Goal: Contribute content

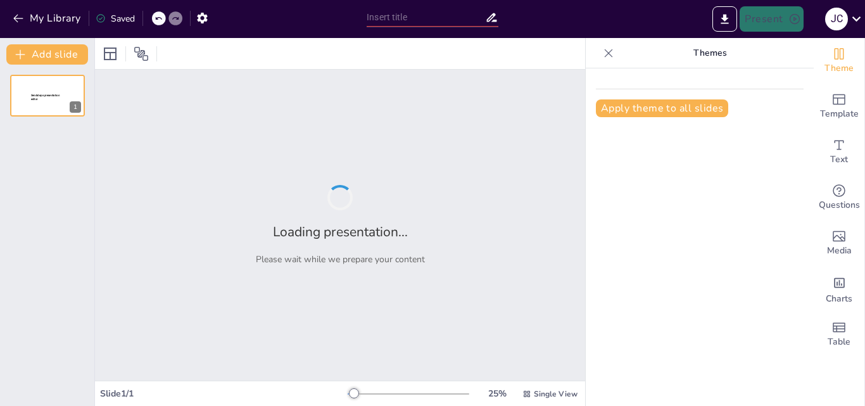
type input "El Rol Profesional en Cuidados y Atención Psicológica"
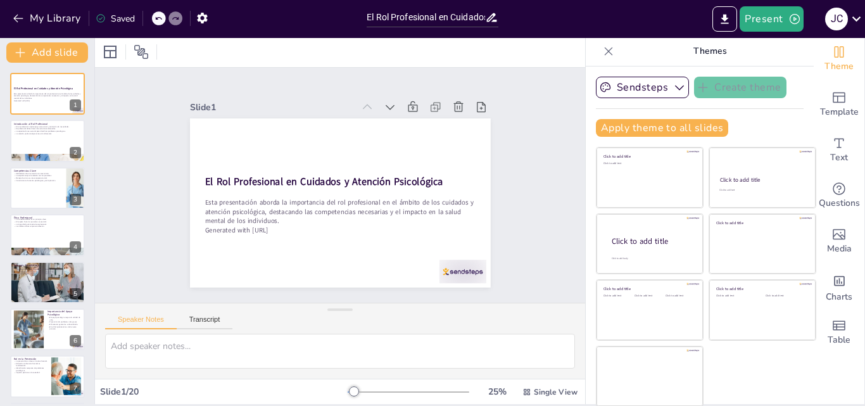
scroll to position [3, 0]
click at [47, 139] on div at bounding box center [48, 140] width 76 height 43
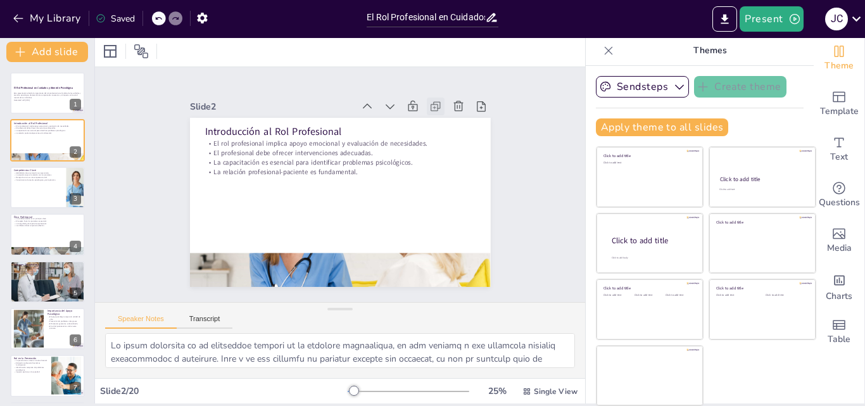
click at [447, 132] on icon at bounding box center [455, 140] width 16 height 16
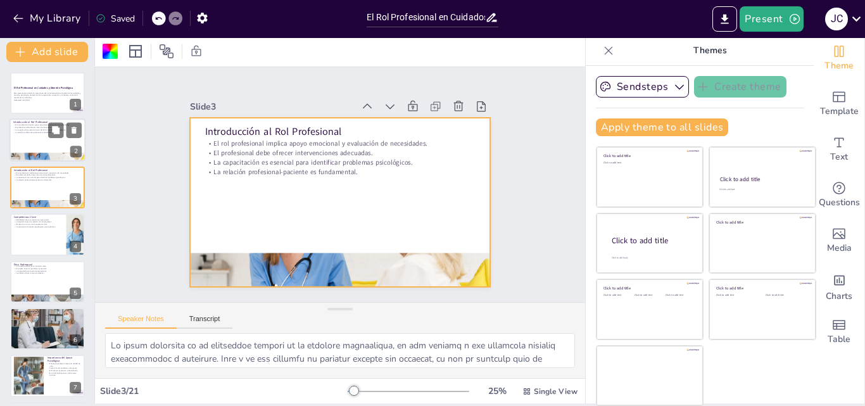
click at [61, 141] on div at bounding box center [48, 140] width 76 height 43
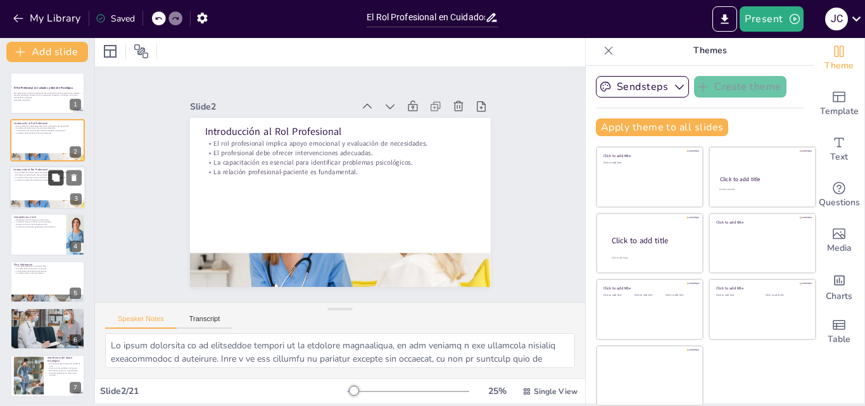
click at [51, 181] on button at bounding box center [55, 177] width 15 height 15
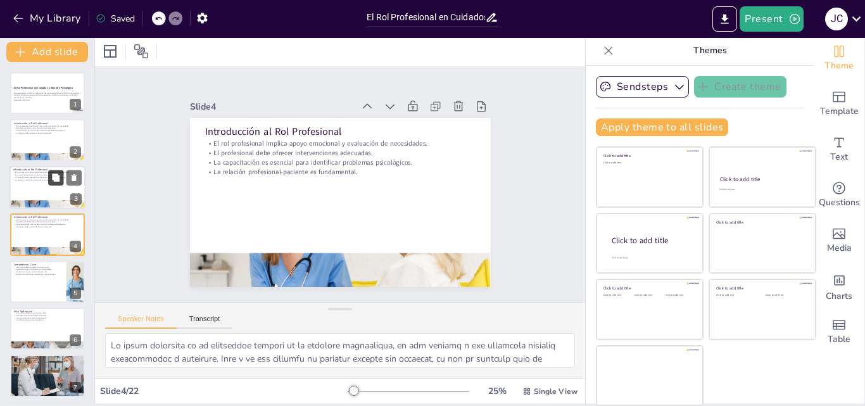
scroll to position [2, 0]
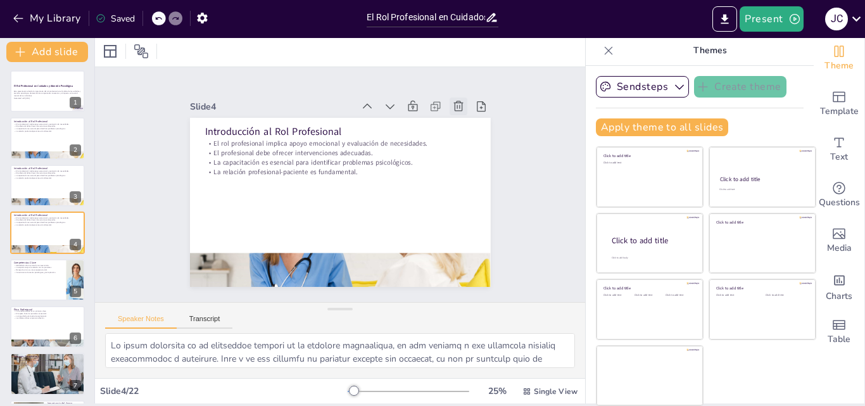
click at [259, 288] on icon at bounding box center [251, 296] width 16 height 16
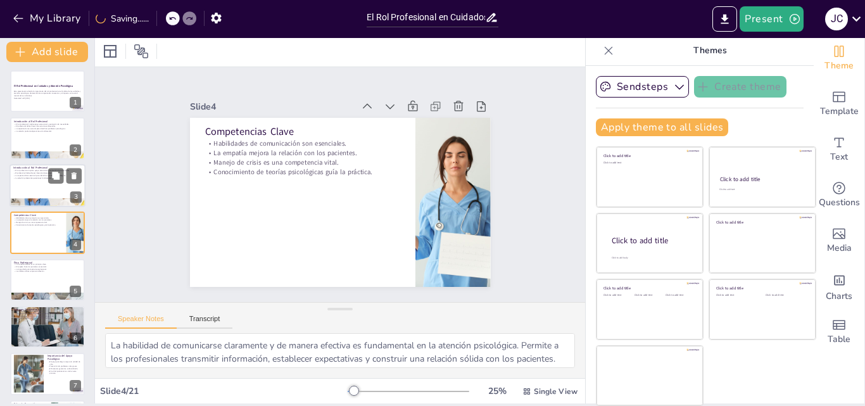
click at [65, 186] on div at bounding box center [48, 185] width 76 height 43
type textarea "Lo ipsum dolorsita co ad elitseddoe tempori ut la etdolore magnaaliqua, en adm …"
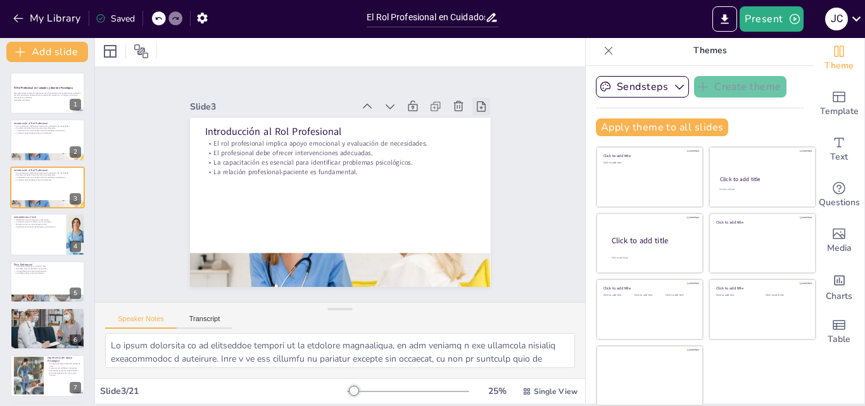
click at [495, 181] on icon at bounding box center [501, 187] width 13 height 13
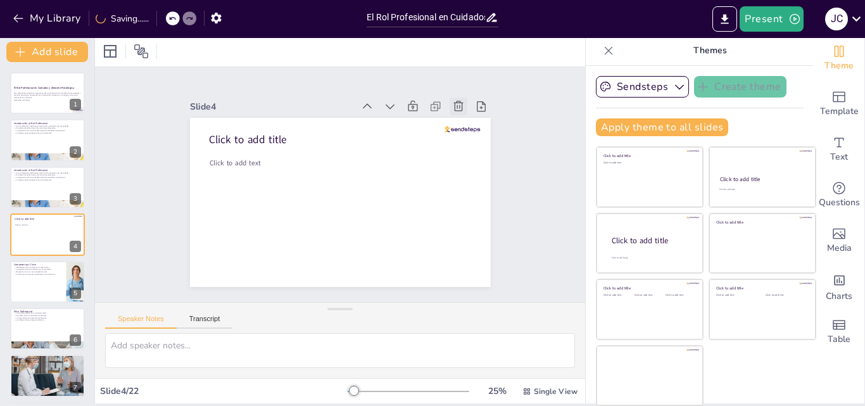
click at [469, 212] on icon at bounding box center [478, 221] width 18 height 18
type textarea "La habilidad de comunicarse claramente y de manera efectiva es fundamental en l…"
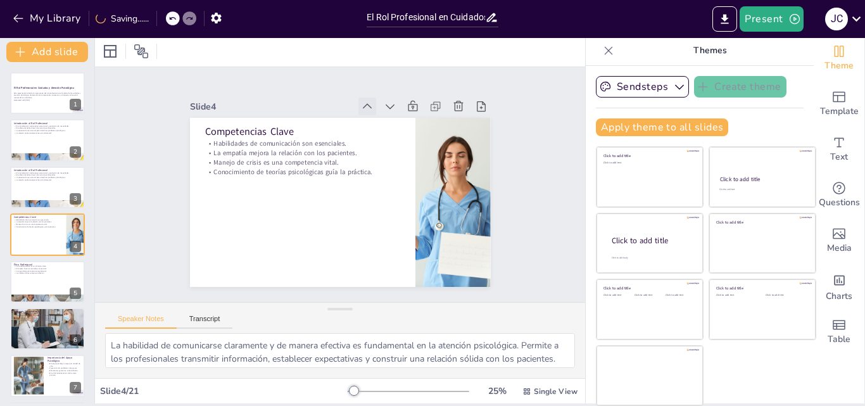
click at [383, 111] on icon at bounding box center [391, 119] width 16 height 16
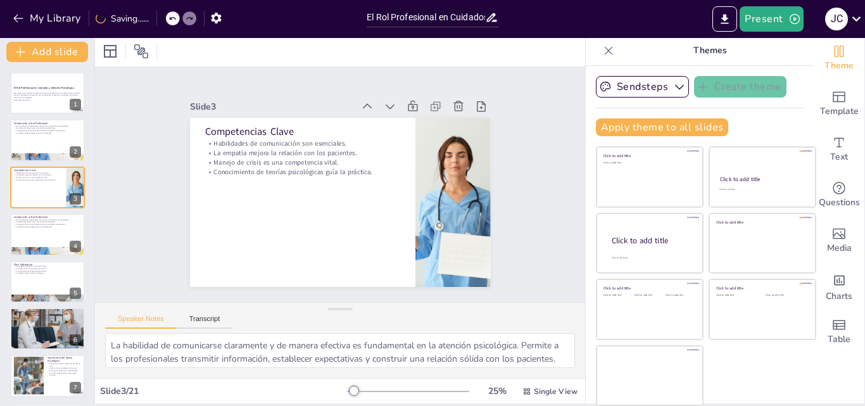
click at [389, 116] on icon at bounding box center [397, 124] width 16 height 16
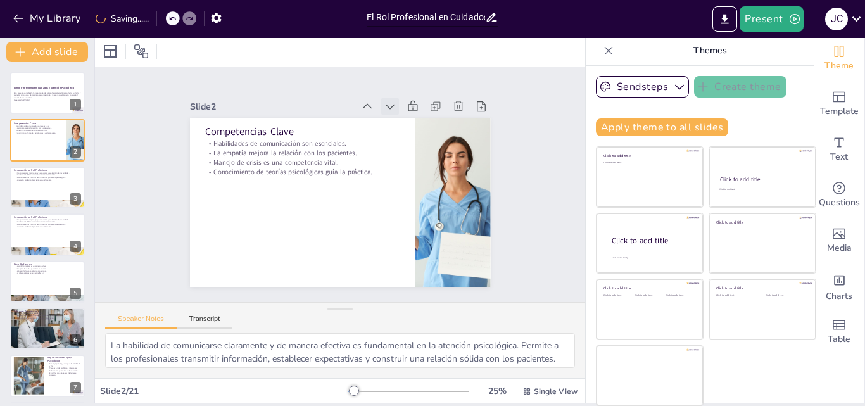
click at [404, 118] on icon at bounding box center [412, 126] width 16 height 16
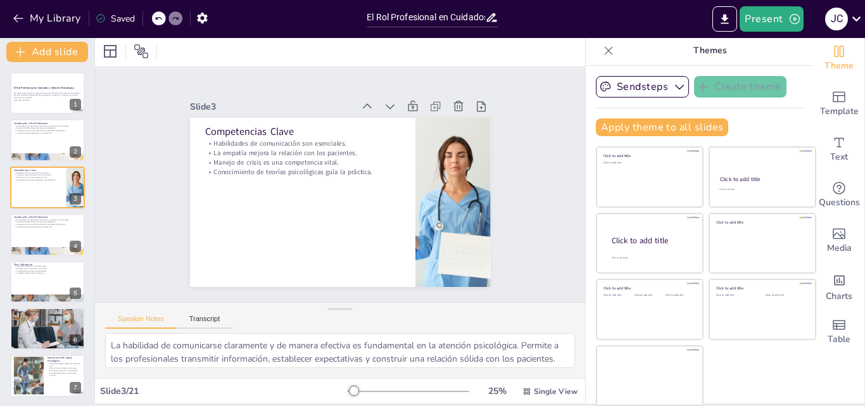
click at [603, 54] on icon at bounding box center [609, 50] width 13 height 13
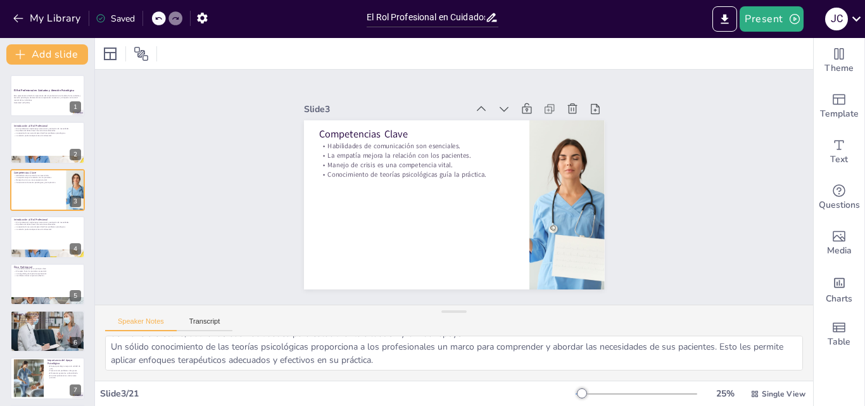
scroll to position [83, 0]
drag, startPoint x: 49, startPoint y: 101, endPoint x: 25, endPoint y: 101, distance: 23.5
drag, startPoint x: 25, startPoint y: 101, endPoint x: 21, endPoint y: 89, distance: 12.2
click at [21, 89] on strong "El Rol Profesional en Cuidados y Atención Psicológica" at bounding box center [43, 90] width 61 height 3
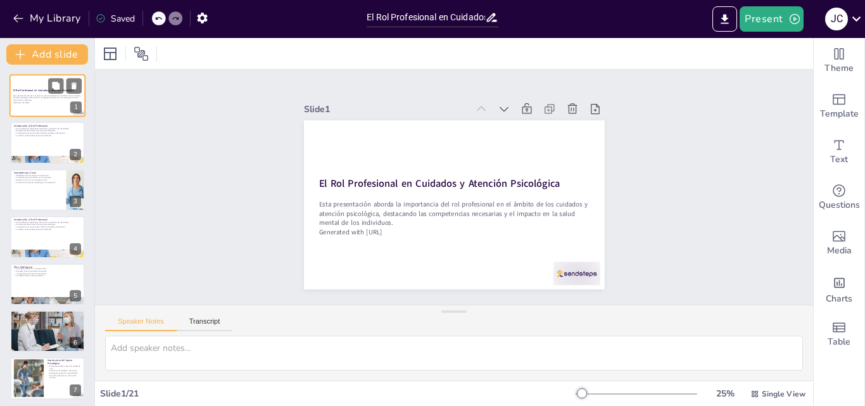
scroll to position [0, 0]
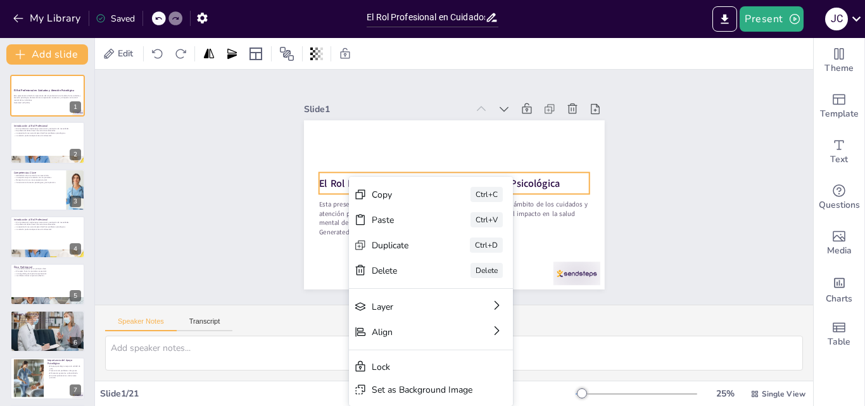
click at [336, 174] on strong "El Rol Profesional en Cuidados y Atención Psicológica" at bounding box center [442, 178] width 234 height 87
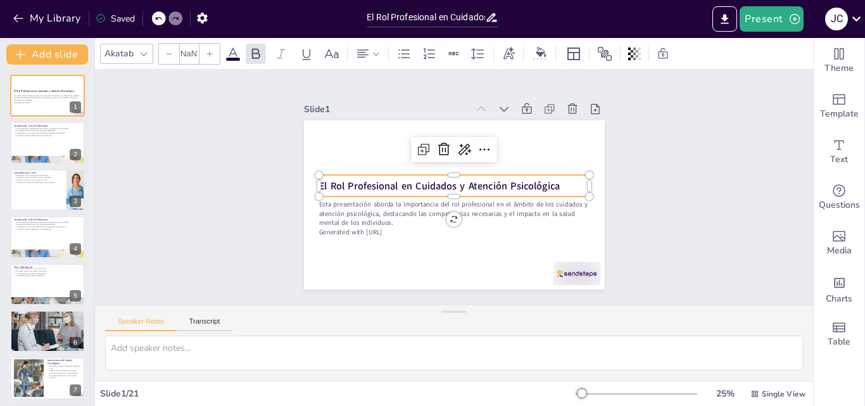
type input "48"
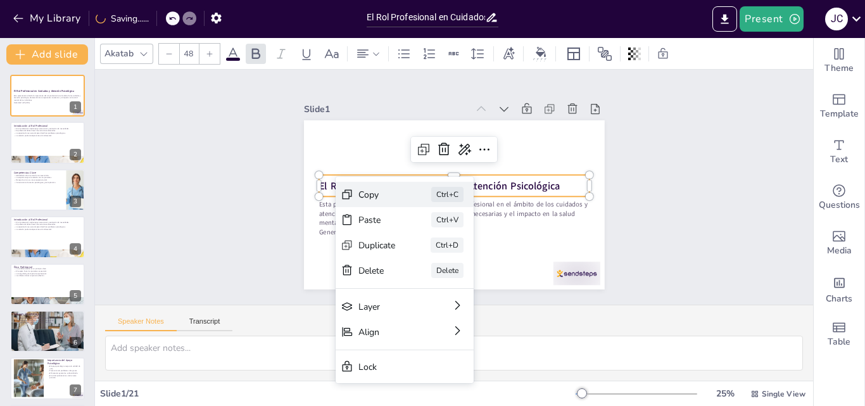
click at [445, 258] on div "Copy" at bounding box center [464, 266] width 39 height 16
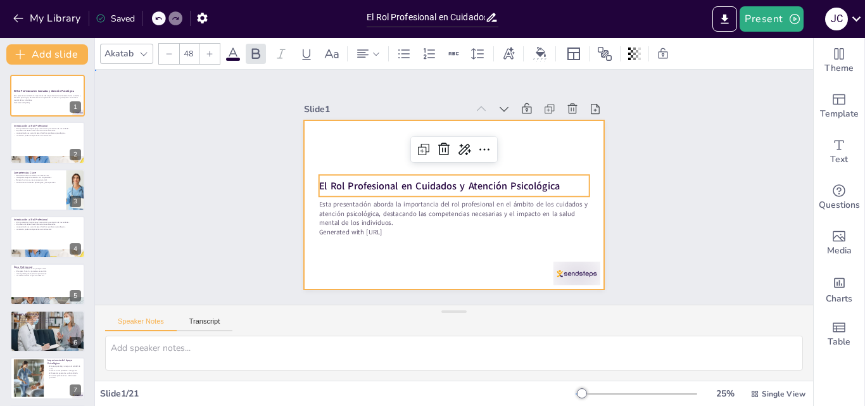
click at [457, 256] on div at bounding box center [450, 205] width 329 height 228
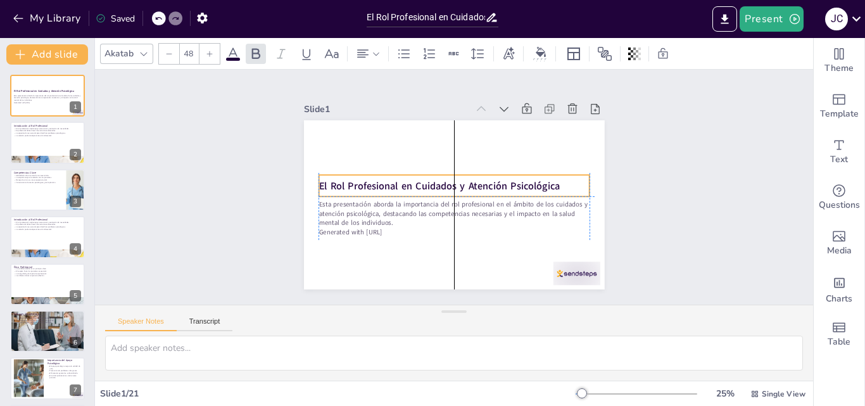
click at [324, 179] on strong "El Rol Profesional en Cuidados y Atención Psicológica" at bounding box center [441, 180] width 234 height 87
click at [232, 352] on textarea at bounding box center [454, 353] width 698 height 35
click at [343, 194] on div at bounding box center [449, 200] width 260 height 93
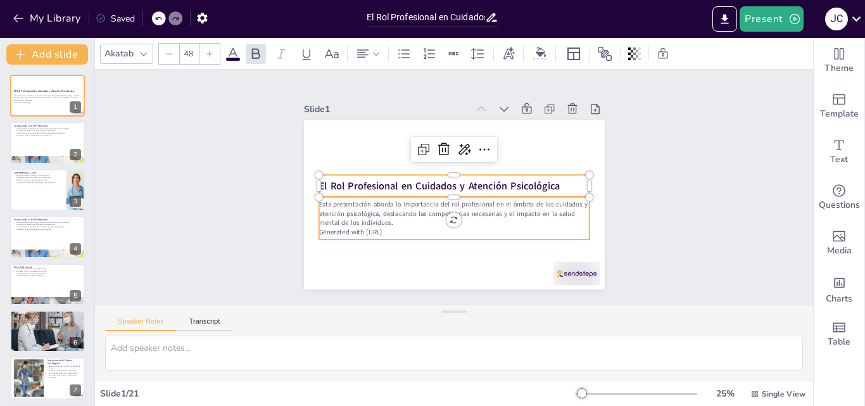
click at [336, 208] on p "Esta presentación aborda la importancia del rol profesional en el ámbito de los…" at bounding box center [449, 213] width 271 height 84
type input "32"
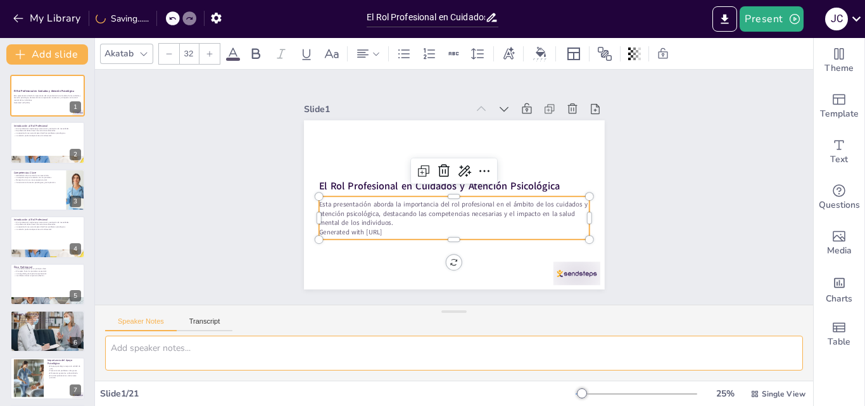
click at [225, 352] on textarea at bounding box center [454, 353] width 698 height 35
click at [209, 320] on button "Transcript" at bounding box center [205, 324] width 56 height 14
click at [153, 326] on button "Speaker Notes" at bounding box center [141, 324] width 72 height 14
click at [161, 353] on textarea at bounding box center [454, 353] width 698 height 35
click at [56, 139] on button at bounding box center [55, 132] width 15 height 15
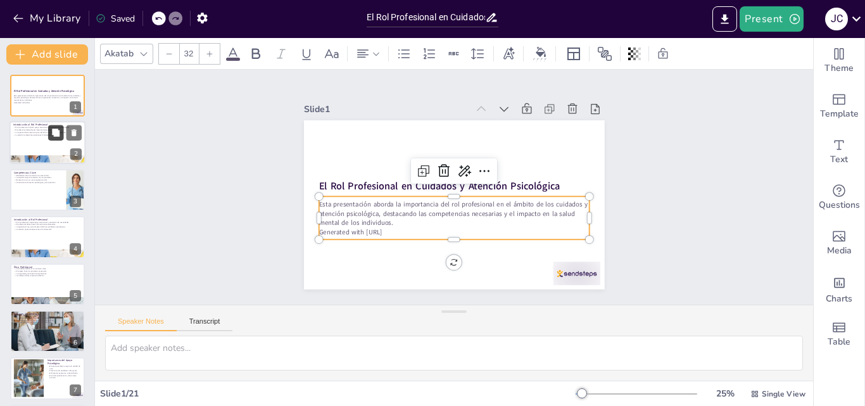
type textarea "Lo ipsum dolorsita co ad elitseddoe tempori ut la etdolore magnaaliqua, en adm …"
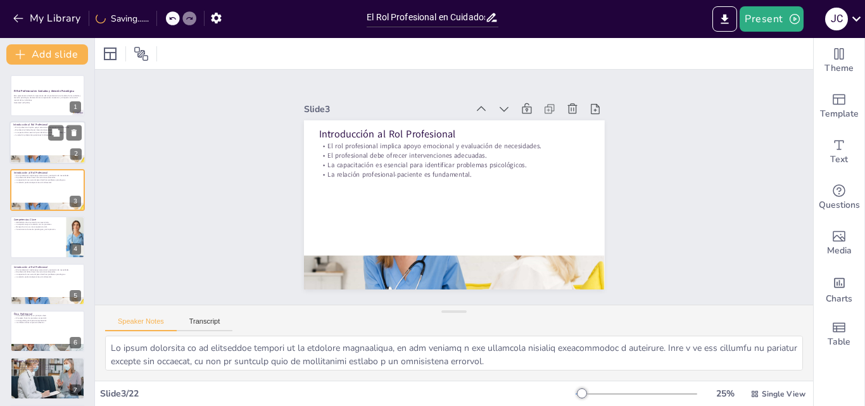
click at [41, 148] on div at bounding box center [48, 143] width 76 height 43
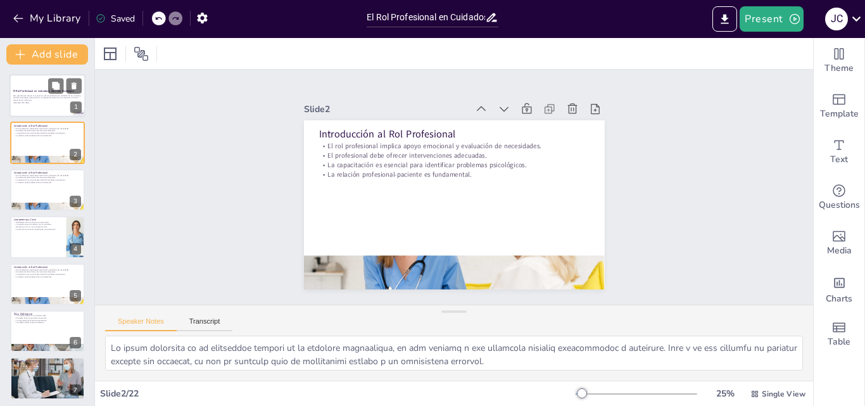
click at [46, 103] on p "Generated with [URL]" at bounding box center [47, 102] width 68 height 3
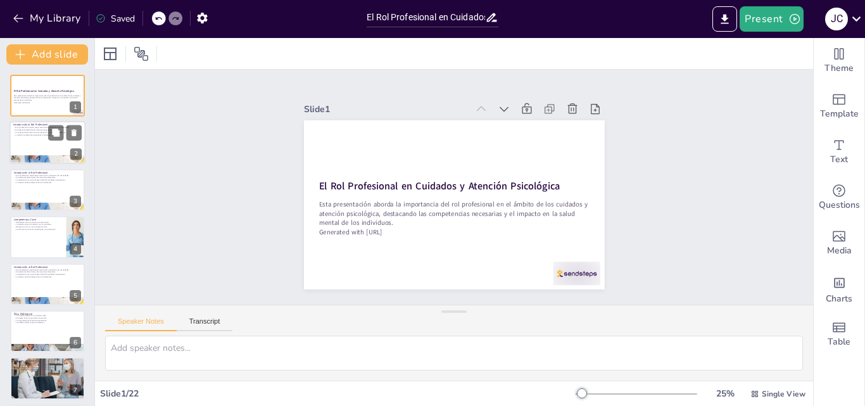
click at [29, 141] on div at bounding box center [48, 143] width 76 height 43
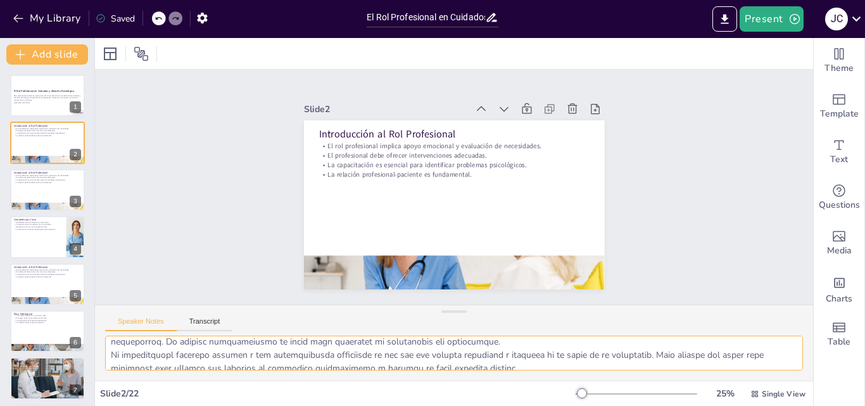
scroll to position [83, 0]
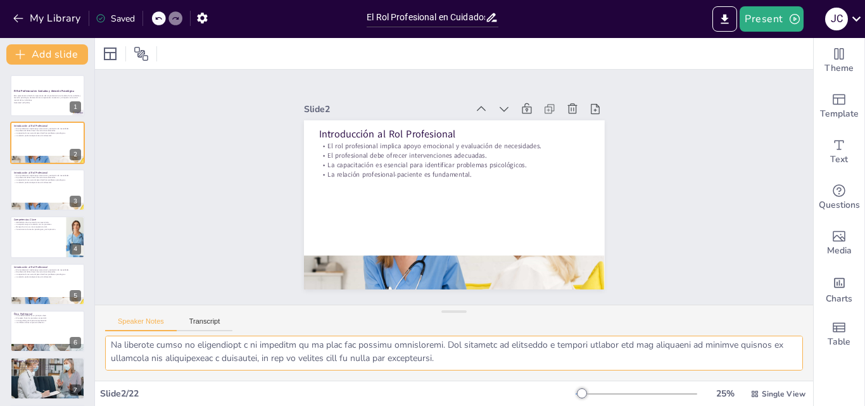
drag, startPoint x: 110, startPoint y: 348, endPoint x: 585, endPoint y: 367, distance: 476.2
click at [587, 367] on textarea at bounding box center [454, 353] width 698 height 35
click at [32, 181] on p "La relación profesional-paciente es fundamental." at bounding box center [47, 182] width 68 height 3
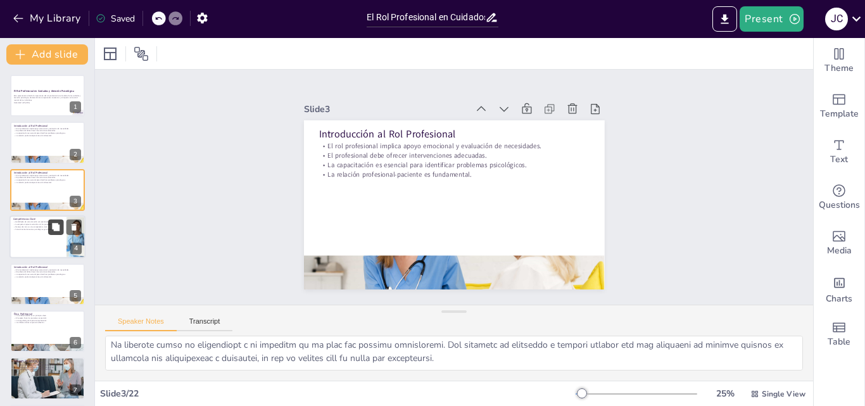
click at [54, 234] on button at bounding box center [55, 227] width 15 height 15
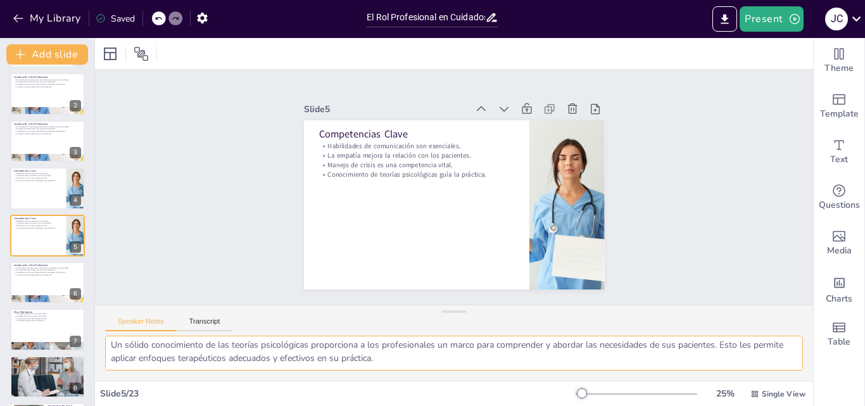
drag, startPoint x: 112, startPoint y: 343, endPoint x: 388, endPoint y: 352, distance: 276.4
click at [388, 352] on textarea "La habilidad de comunicarse claramente y de manera efectiva es fundamental en l…" at bounding box center [454, 353] width 698 height 35
drag, startPoint x: 112, startPoint y: 342, endPoint x: 414, endPoint y: 360, distance: 302.7
click at [414, 360] on textarea "La habilidad de comunicarse claramente y de manera efectiva es fundamental en l…" at bounding box center [454, 353] width 698 height 35
click at [62, 279] on button at bounding box center [55, 272] width 15 height 15
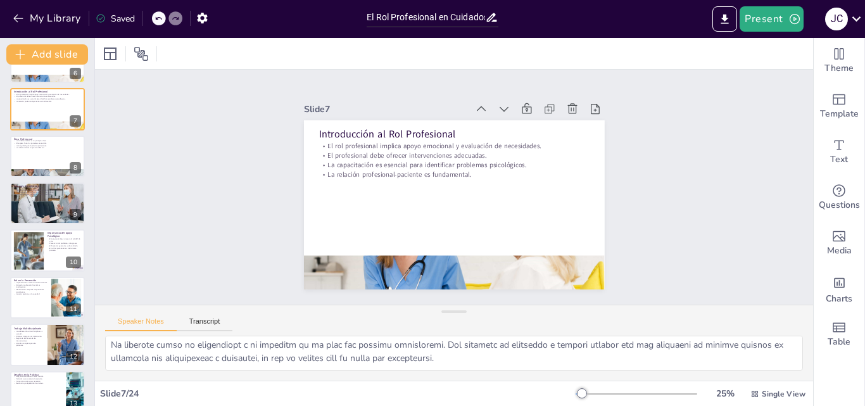
scroll to position [295, 0]
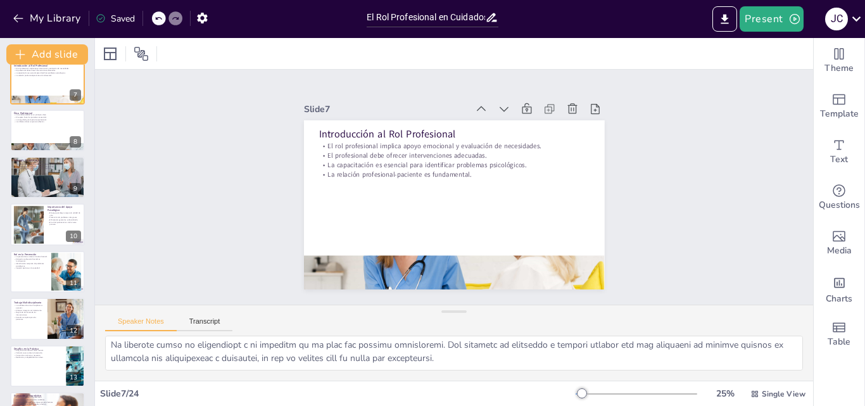
click at [35, 132] on div at bounding box center [47, 131] width 75 height 42
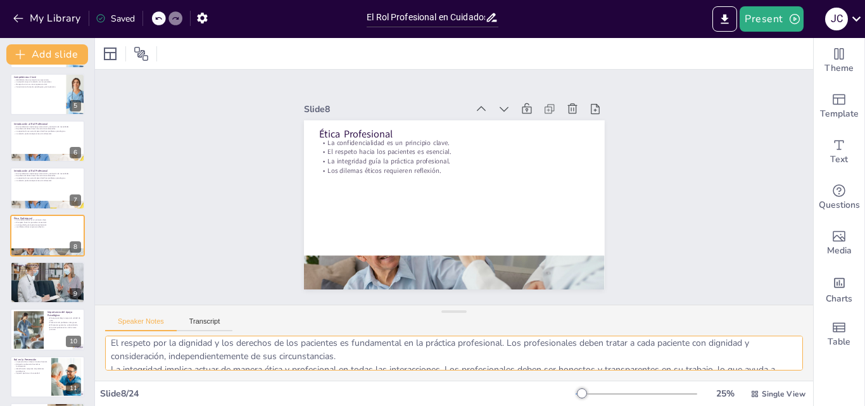
scroll to position [83, 0]
drag, startPoint x: 109, startPoint y: 348, endPoint x: 464, endPoint y: 361, distance: 355.7
click at [522, 357] on textarea "La confidencialidad es uno de los pilares de la ética en la atención psicológic…" at bounding box center [454, 353] width 698 height 35
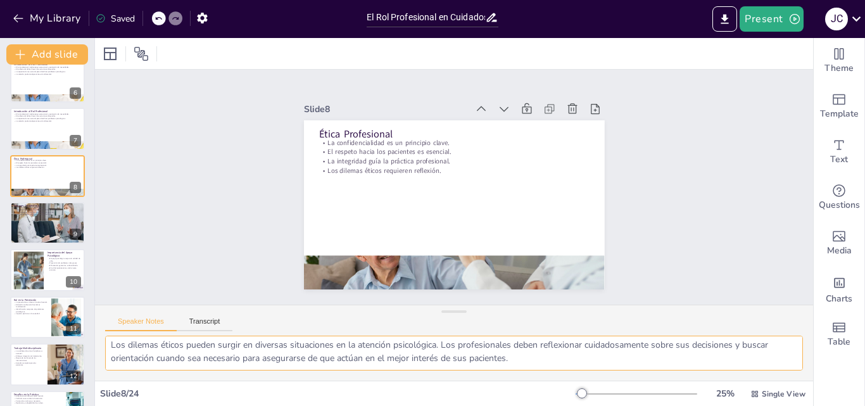
scroll to position [270, 0]
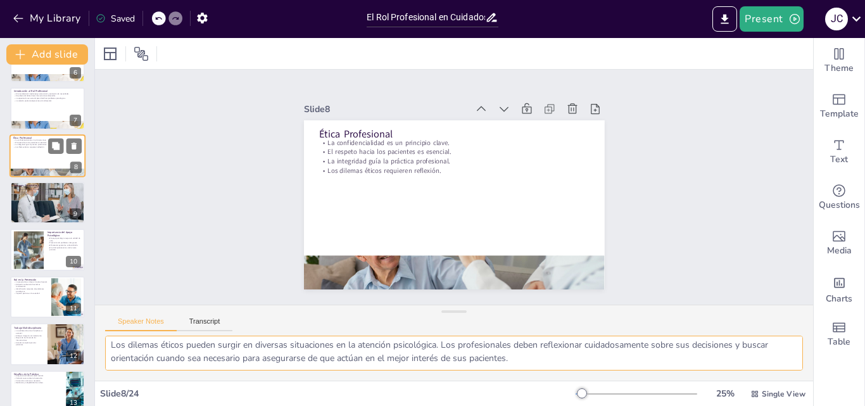
click at [65, 200] on div at bounding box center [64, 193] width 33 height 15
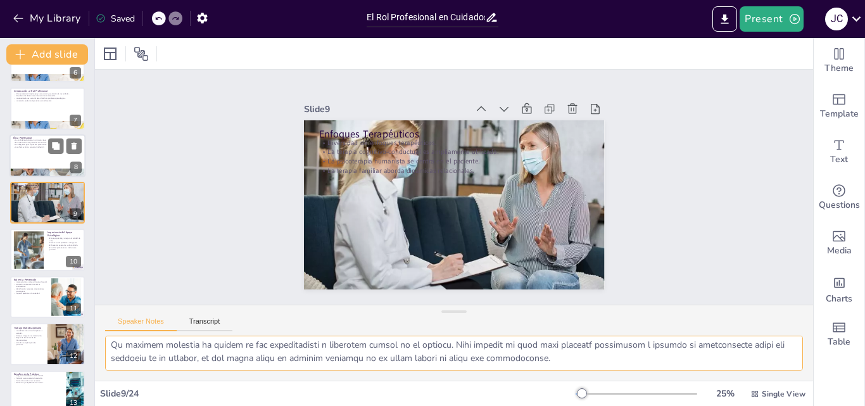
scroll to position [238, 0]
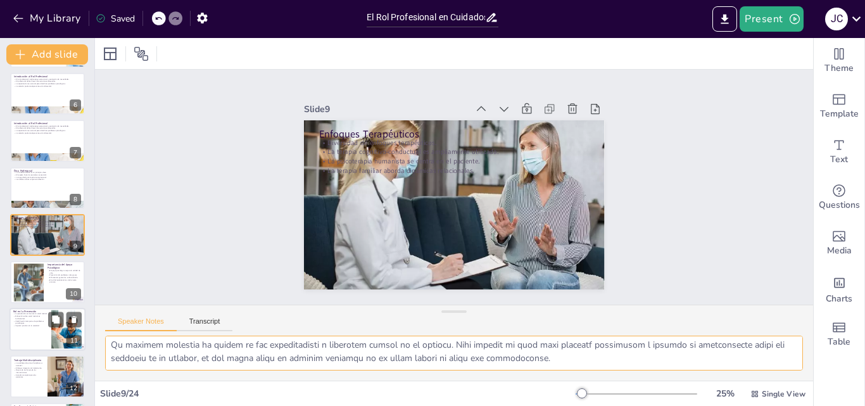
click at [54, 282] on p "El rol del profesional es vital en este proceso." at bounding box center [65, 281] width 34 height 4
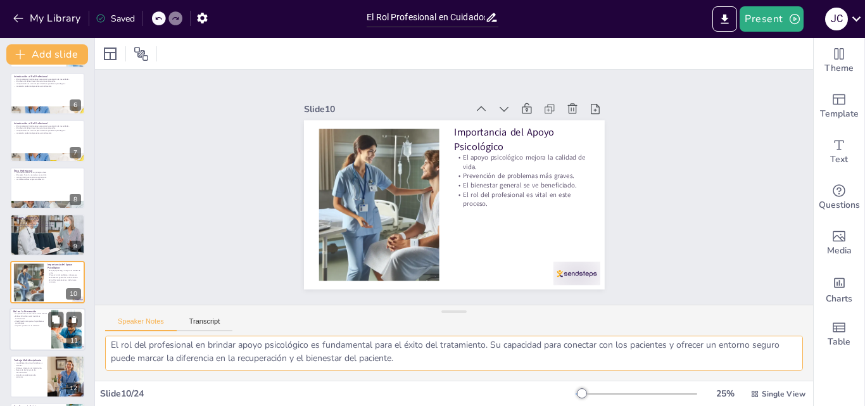
scroll to position [284, 0]
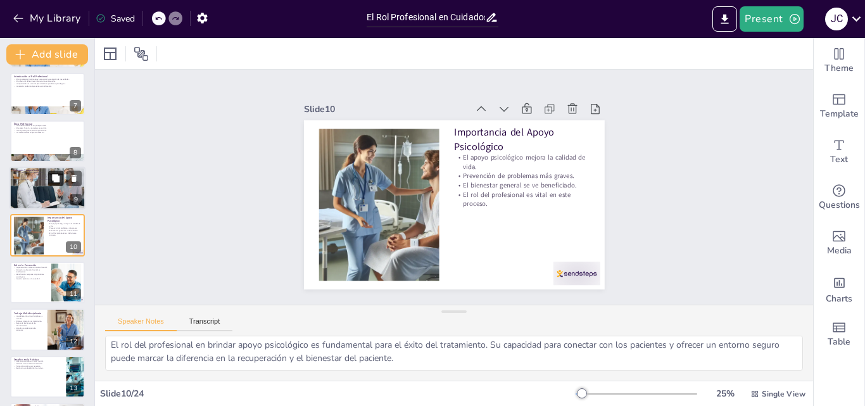
click at [50, 182] on button at bounding box center [55, 177] width 15 height 15
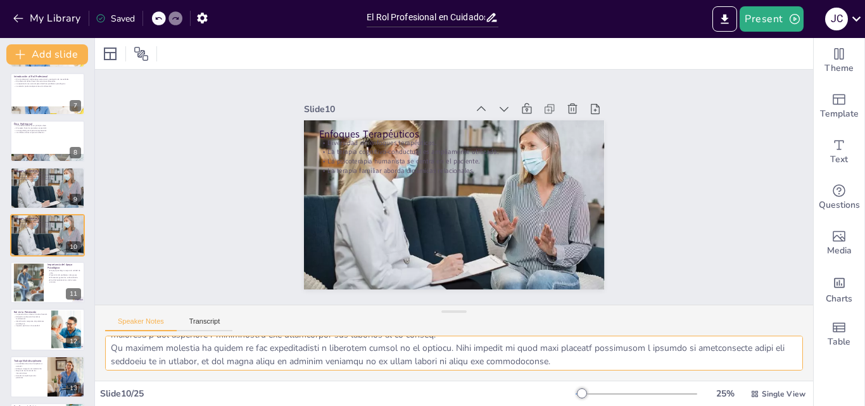
scroll to position [83, 0]
drag, startPoint x: 112, startPoint y: 349, endPoint x: 544, endPoint y: 359, distance: 431.6
click at [544, 359] on textarea at bounding box center [454, 353] width 698 height 35
click at [44, 282] on div at bounding box center [48, 282] width 76 height 43
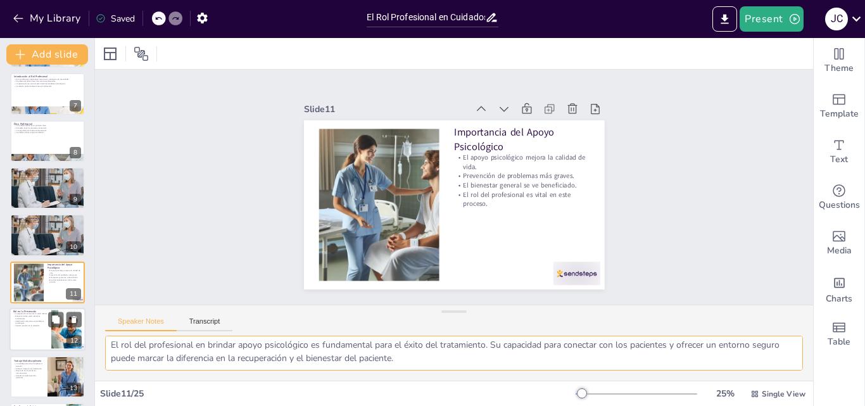
scroll to position [331, 0]
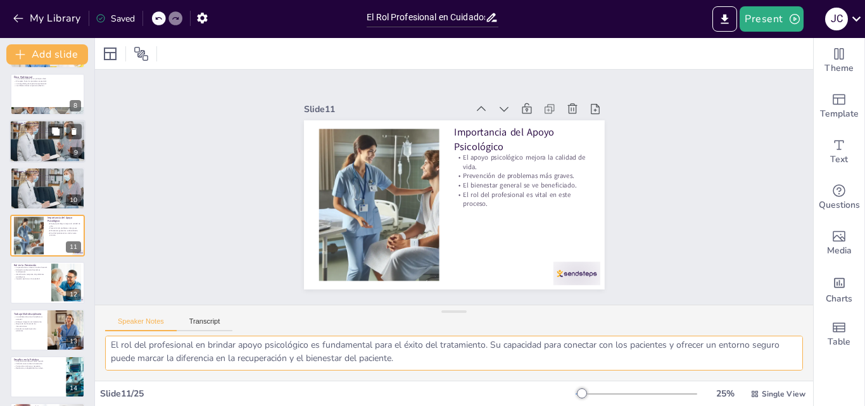
click at [57, 191] on div at bounding box center [47, 188] width 75 height 50
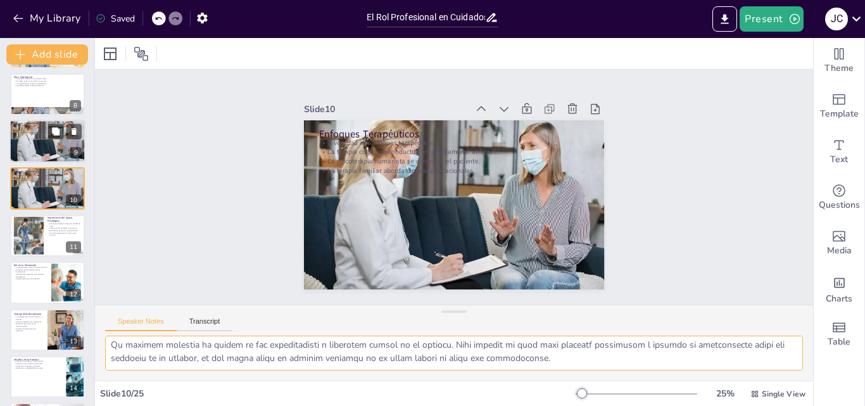
scroll to position [284, 0]
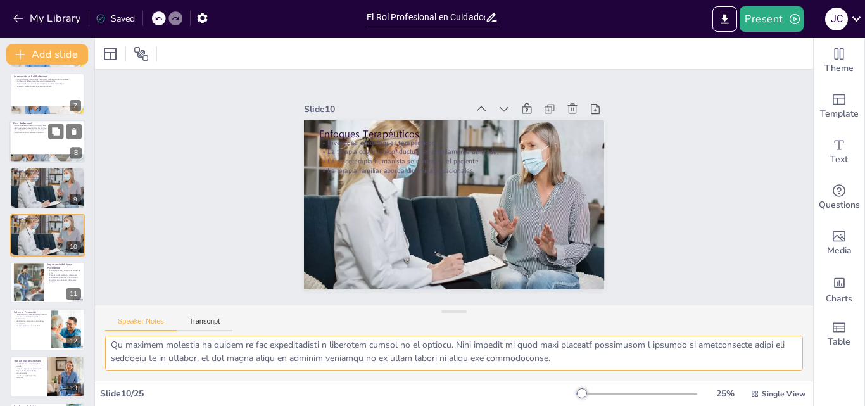
click at [31, 188] on div at bounding box center [47, 188] width 75 height 50
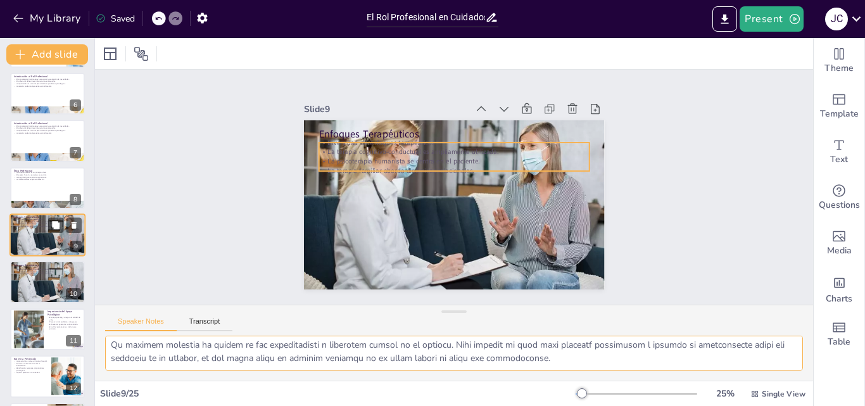
click at [30, 223] on p "La psicoterapia humanista se centra en el paciente." at bounding box center [47, 224] width 68 height 3
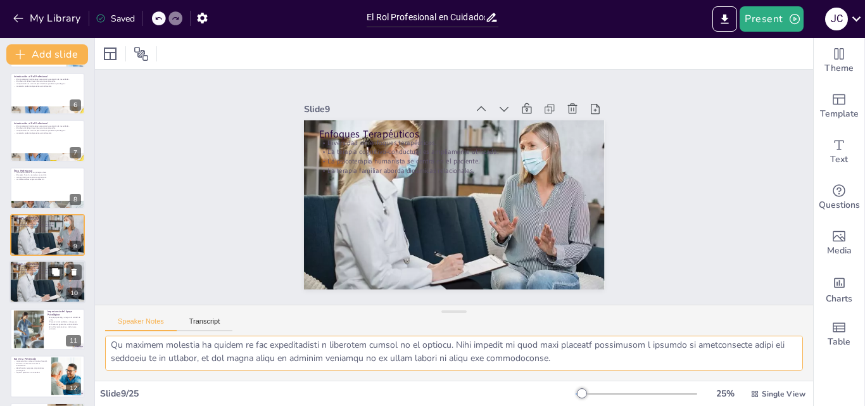
click at [41, 281] on div at bounding box center [48, 282] width 76 height 51
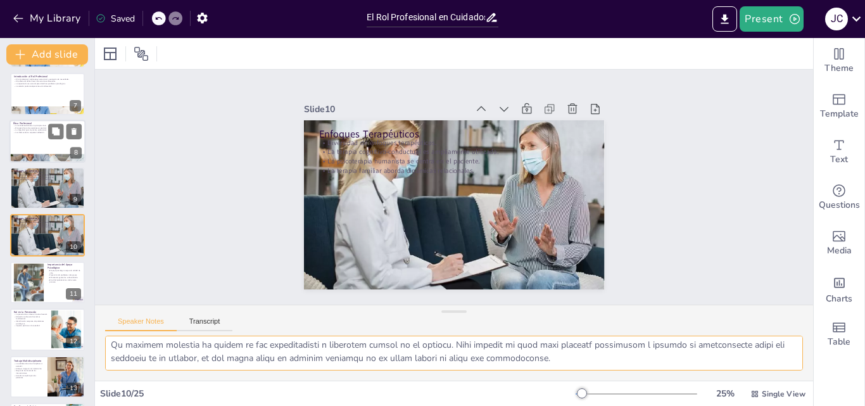
click at [33, 182] on div at bounding box center [47, 188] width 75 height 50
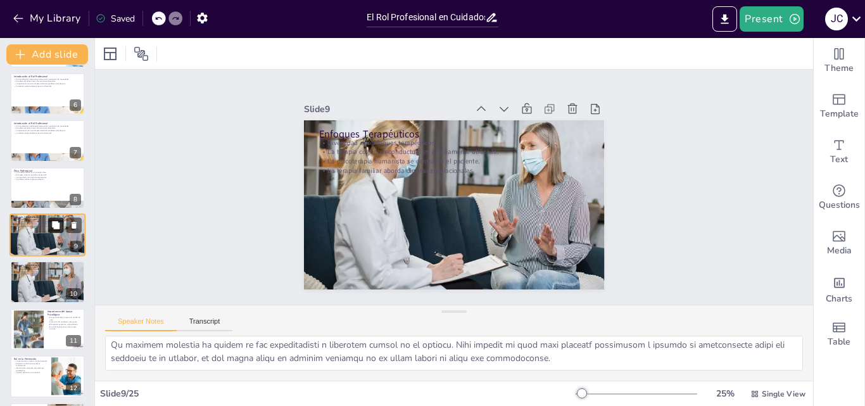
click at [50, 232] on button at bounding box center [55, 224] width 15 height 15
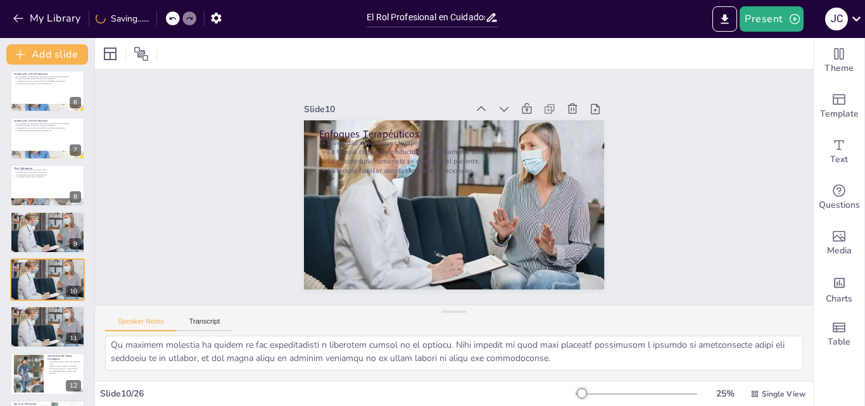
scroll to position [221, 0]
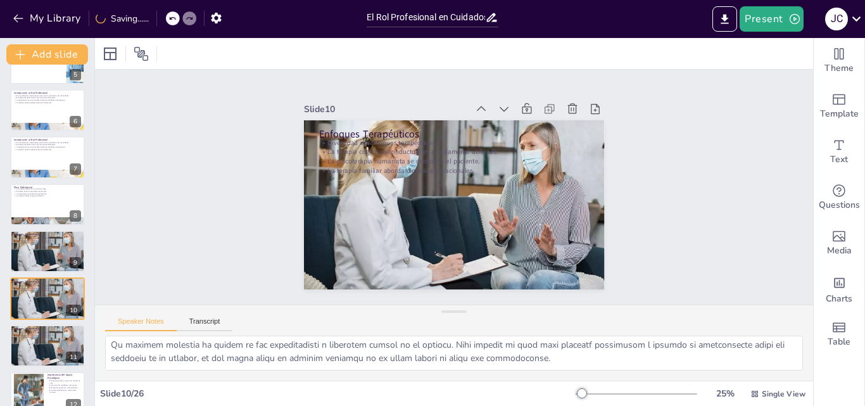
drag, startPoint x: 29, startPoint y: 253, endPoint x: 143, endPoint y: 267, distance: 114.9
click at [148, 267] on div "Slide 1 El Rol Profesional en Cuidados y Atención Psicológica Esta presentación…" at bounding box center [454, 188] width 612 height 720
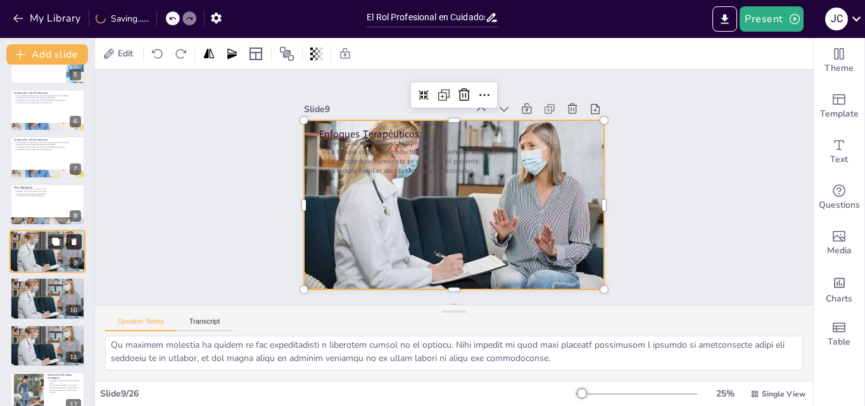
click at [73, 241] on icon at bounding box center [74, 241] width 5 height 7
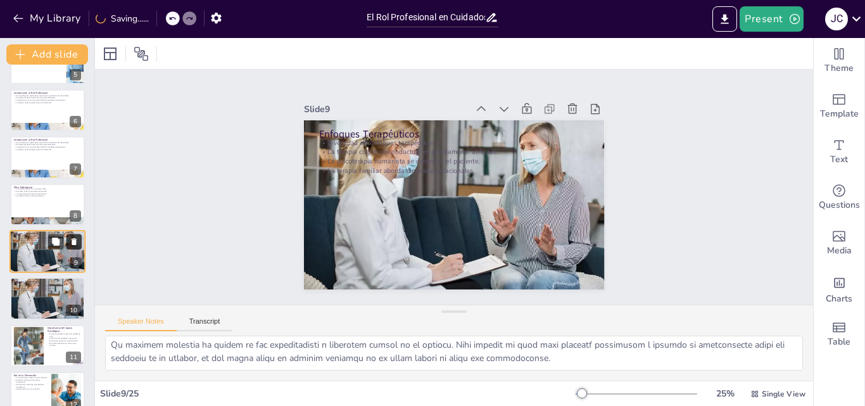
click at [73, 239] on icon at bounding box center [74, 241] width 5 height 7
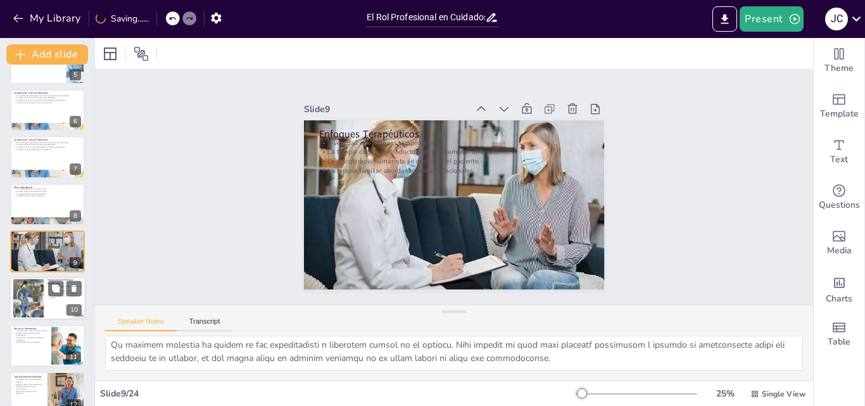
click at [45, 291] on div at bounding box center [48, 299] width 76 height 43
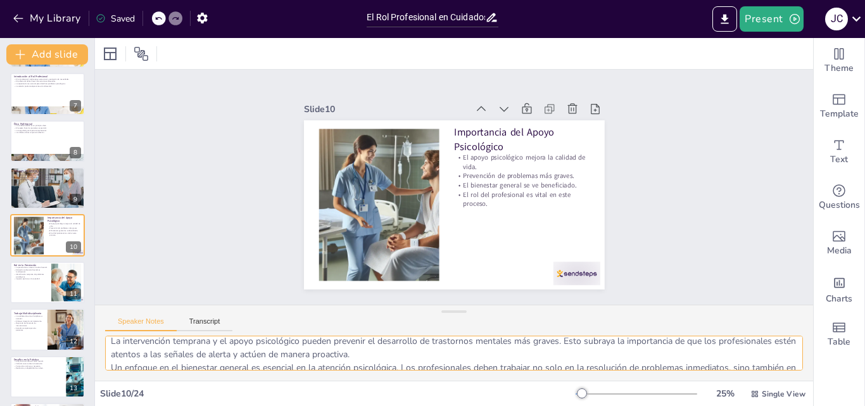
scroll to position [83, 0]
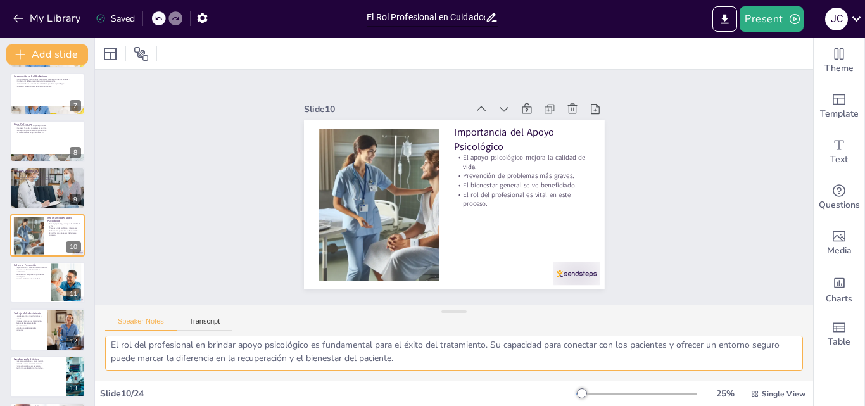
drag, startPoint x: 108, startPoint y: 351, endPoint x: 438, endPoint y: 364, distance: 330.4
click at [438, 364] on textarea "El apoyo psicológico tiene un impacto directo en la calidad de vida de los paci…" at bounding box center [454, 353] width 698 height 35
click at [22, 294] on div at bounding box center [48, 282] width 76 height 43
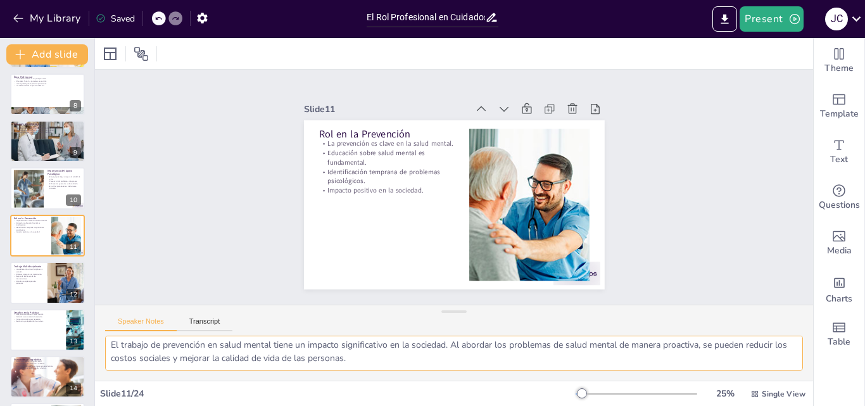
drag, startPoint x: 109, startPoint y: 348, endPoint x: 438, endPoint y: 362, distance: 329.2
click at [438, 362] on textarea "La prevención es esencial para abordar los problemas de salud mental antes de q…" at bounding box center [454, 353] width 698 height 35
click at [25, 295] on div at bounding box center [48, 282] width 76 height 43
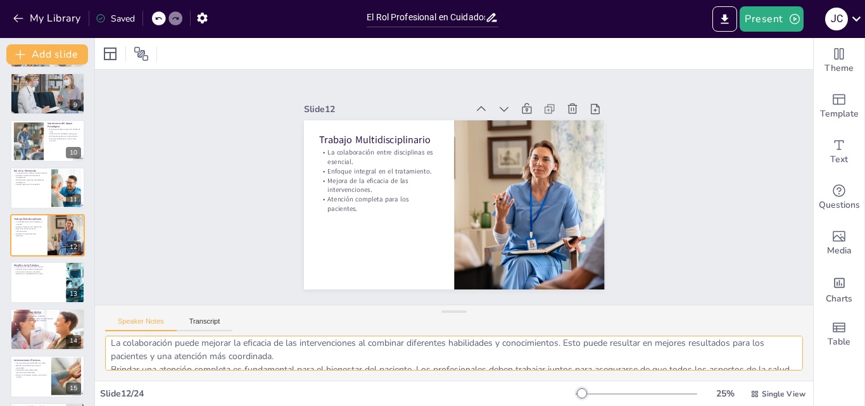
scroll to position [83, 0]
drag, startPoint x: 108, startPoint y: 352, endPoint x: 337, endPoint y: 362, distance: 229.0
click at [337, 362] on textarea "La colaboración entre diferentes disciplinas de la salud permite que los profes…" at bounding box center [454, 353] width 698 height 35
click at [22, 297] on div at bounding box center [48, 282] width 76 height 43
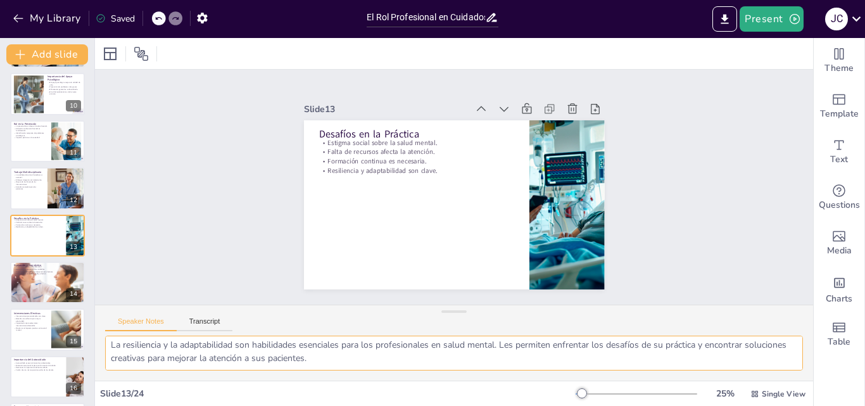
drag, startPoint x: 110, startPoint y: 348, endPoint x: 369, endPoint y: 373, distance: 261.0
click at [369, 373] on div "El estigma social puede disuadir a las personas de buscar ayuda para problemas …" at bounding box center [454, 358] width 718 height 45
click at [22, 298] on div at bounding box center [48, 282] width 76 height 43
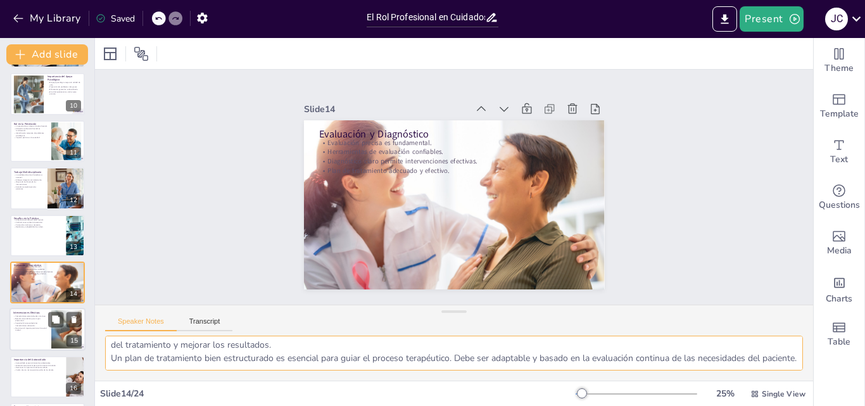
scroll to position [473, 0]
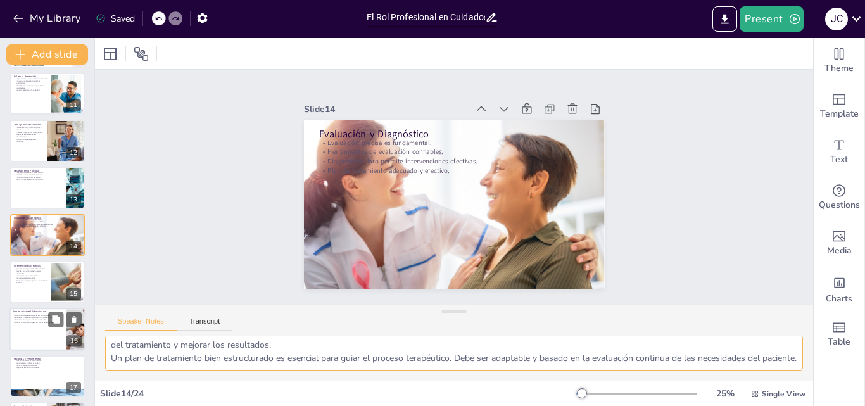
click at [27, 289] on div at bounding box center [47, 282] width 75 height 42
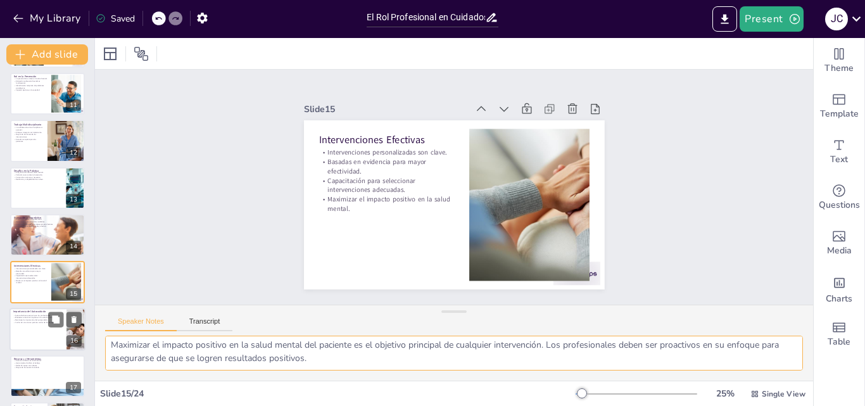
scroll to position [520, 0]
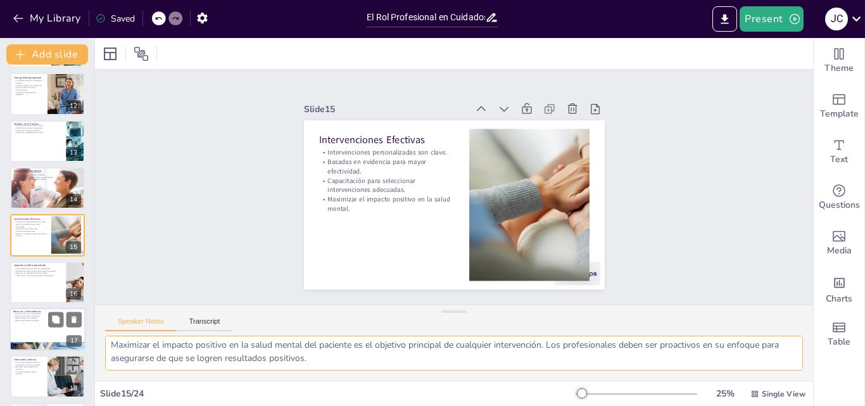
click at [20, 333] on div at bounding box center [48, 329] width 76 height 43
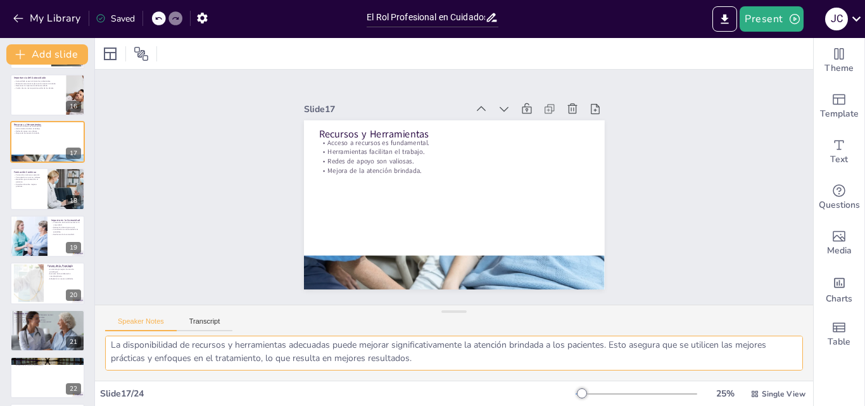
scroll to position [758, 0]
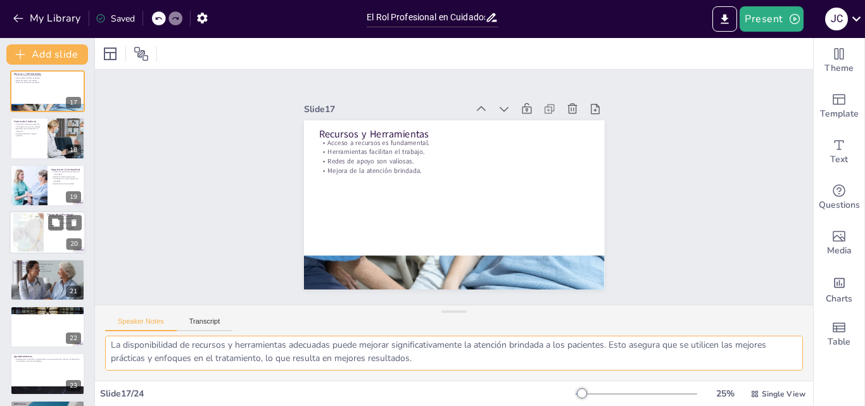
click at [51, 245] on div at bounding box center [48, 232] width 76 height 43
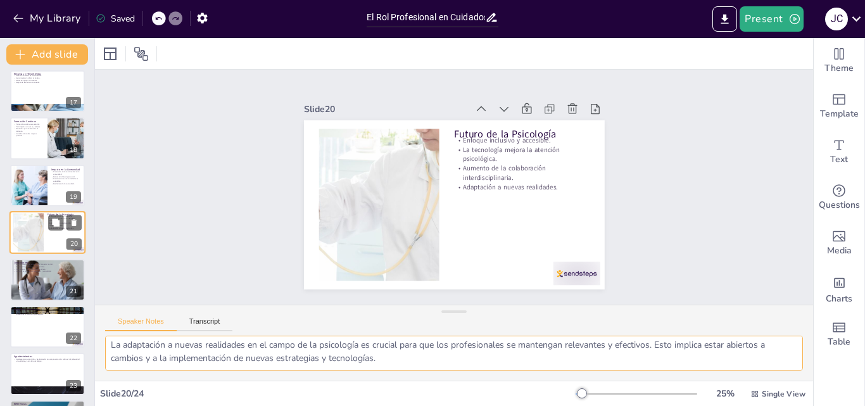
scroll to position [756, 0]
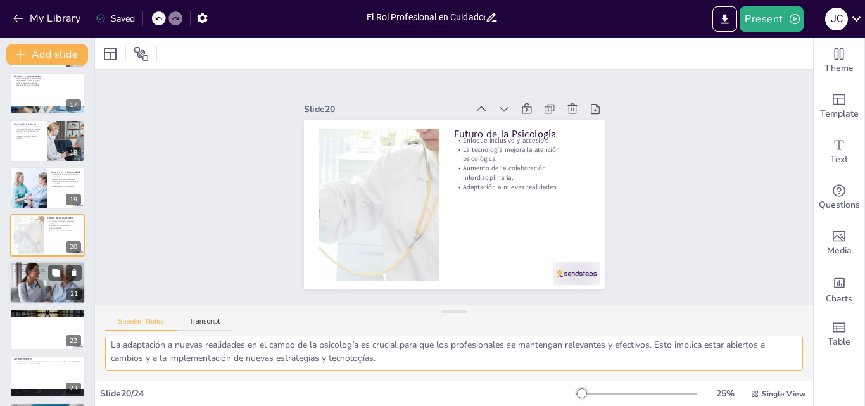
click at [29, 294] on div at bounding box center [48, 282] width 76 height 51
type textarea "El bienestar mental de los pacientes depende en gran medida de la calidad de la…"
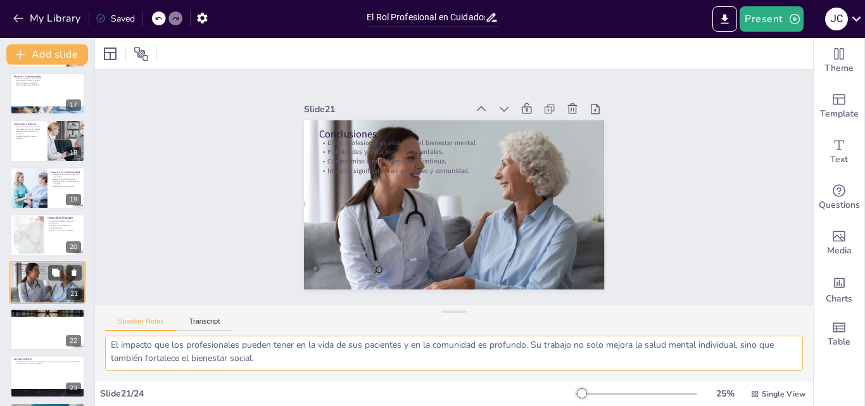
scroll to position [803, 0]
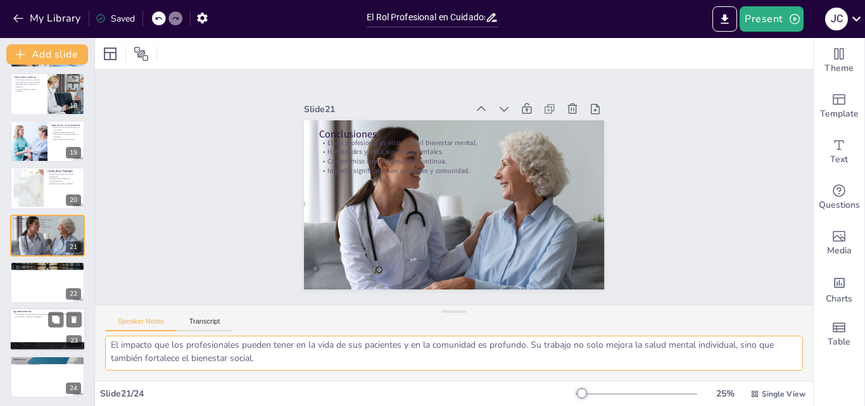
click at [23, 334] on div at bounding box center [48, 330] width 76 height 43
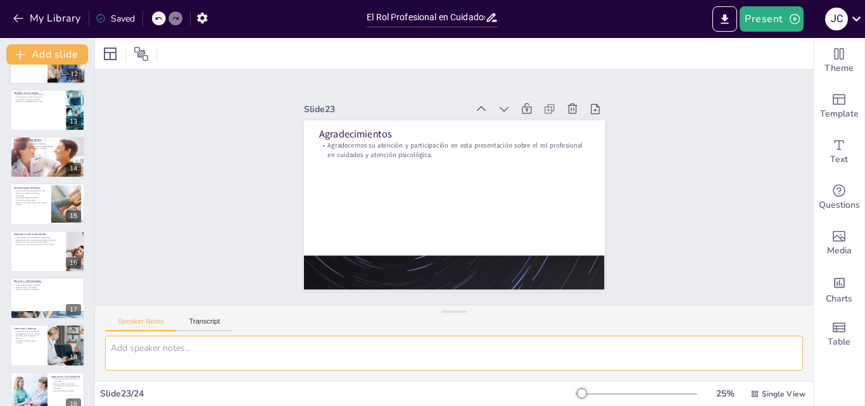
scroll to position [361, 0]
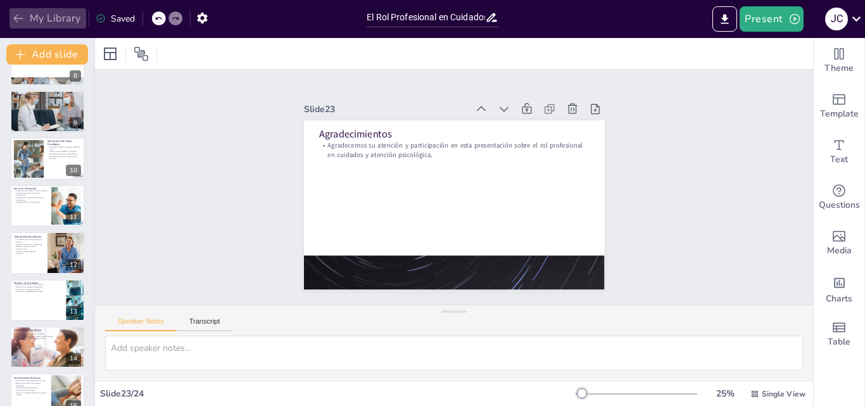
click at [23, 16] on icon "button" at bounding box center [18, 18] width 13 height 13
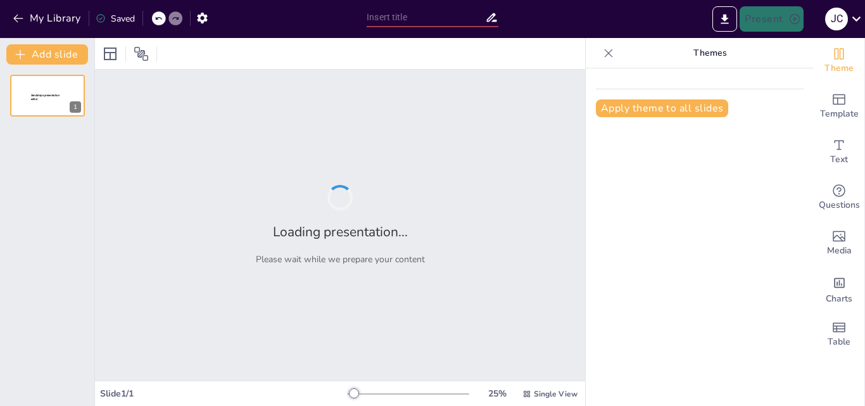
type input "New Sendsteps"
type input "El Rol Profesional en Cuidados y Atención Psicológica"
type input "La Enfermedad y su Relación con el Estilo de Vida"
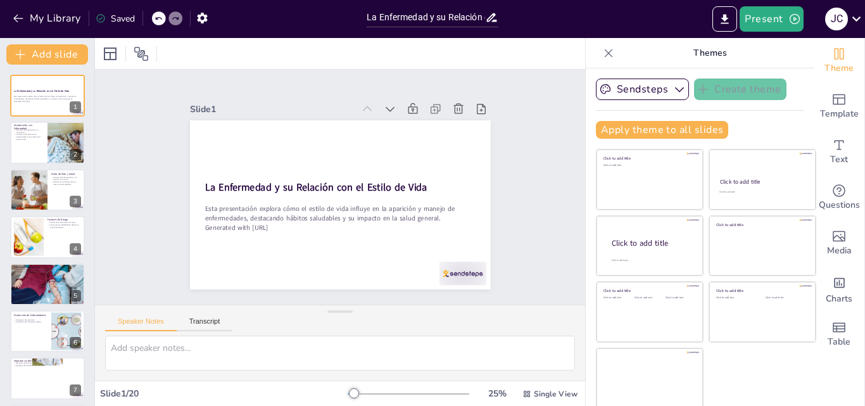
click at [603, 48] on icon at bounding box center [609, 53] width 13 height 13
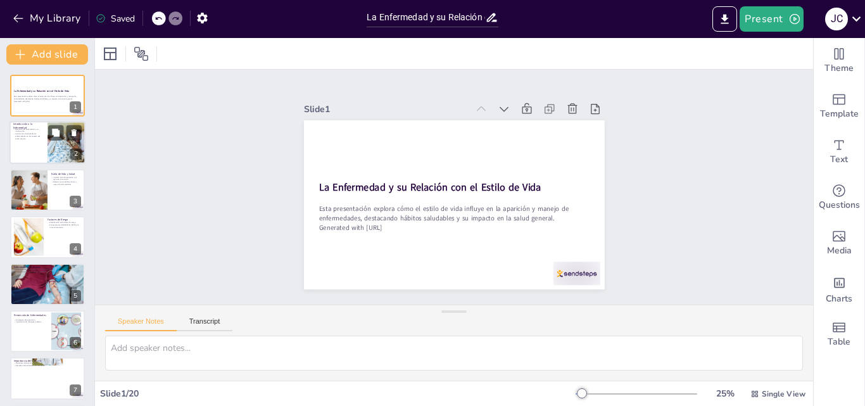
click at [20, 146] on div at bounding box center [48, 143] width 76 height 43
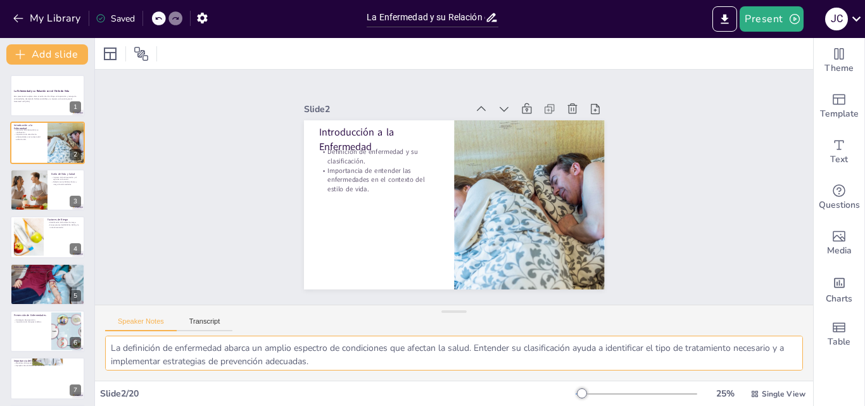
scroll to position [30, 0]
drag, startPoint x: 113, startPoint y: 348, endPoint x: 421, endPoint y: 374, distance: 309.7
click at [421, 374] on div "La definición de enfermedad abarca un amplio espectro de condiciones que afecta…" at bounding box center [454, 358] width 718 height 45
drag, startPoint x: 309, startPoint y: 361, endPoint x: 308, endPoint y: 354, distance: 7.1
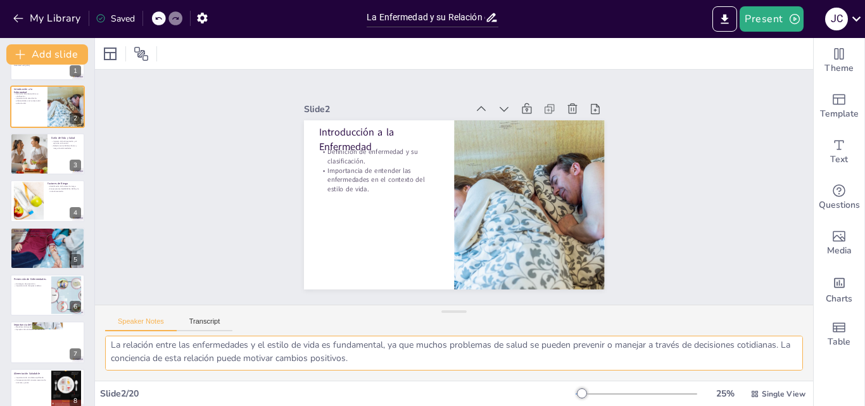
scroll to position [46, 0]
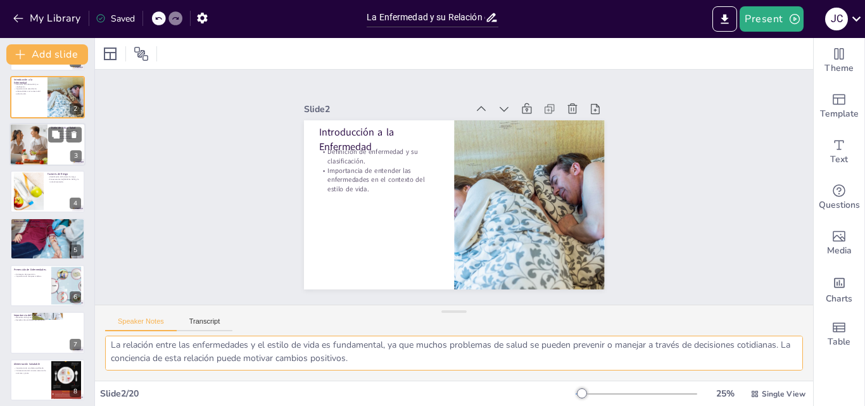
click at [42, 150] on div at bounding box center [28, 144] width 61 height 43
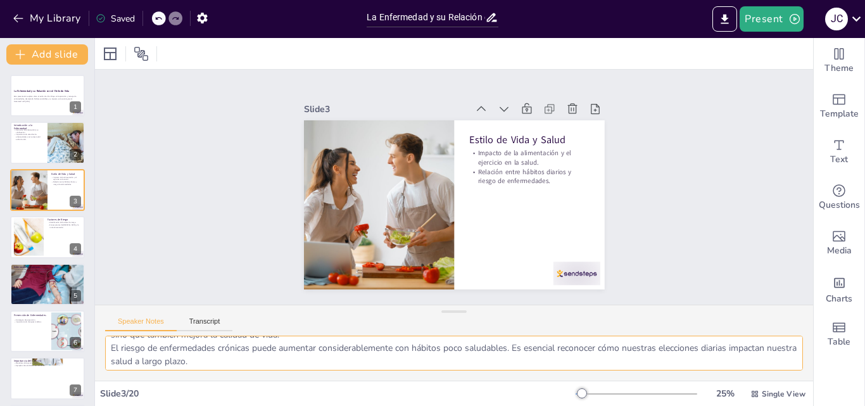
scroll to position [30, 0]
drag, startPoint x: 112, startPoint y: 352, endPoint x: 352, endPoint y: 360, distance: 240.3
click at [352, 360] on textarea "La alimentación y el ejercicio son pilares de un estilo de vida saludable. Mant…" at bounding box center [454, 353] width 698 height 35
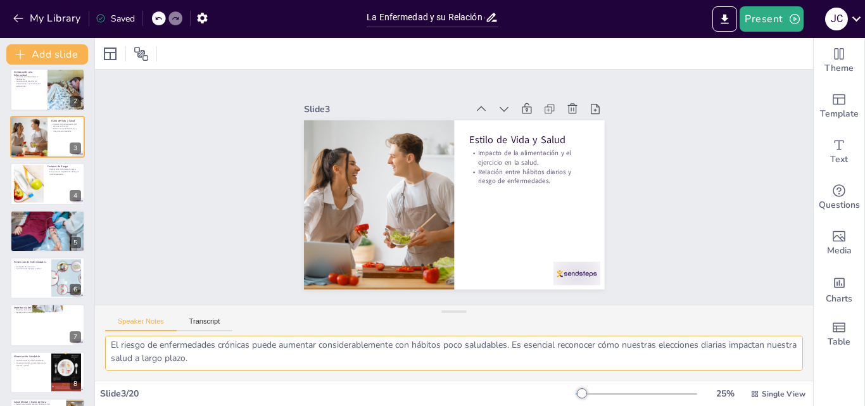
scroll to position [59, 0]
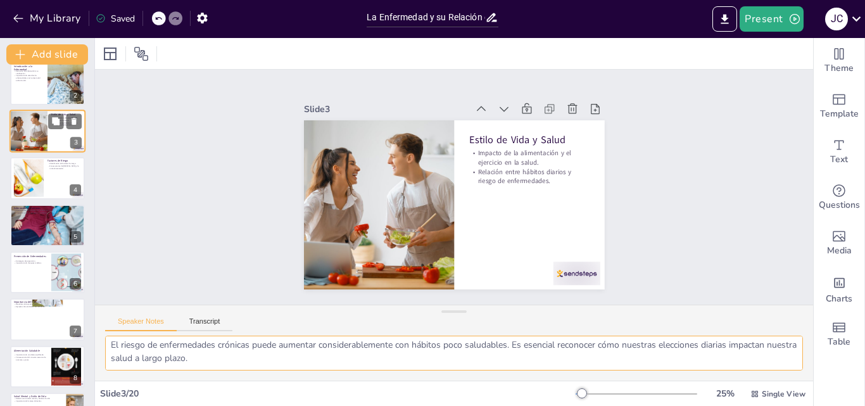
click at [27, 189] on div at bounding box center [29, 178] width 56 height 38
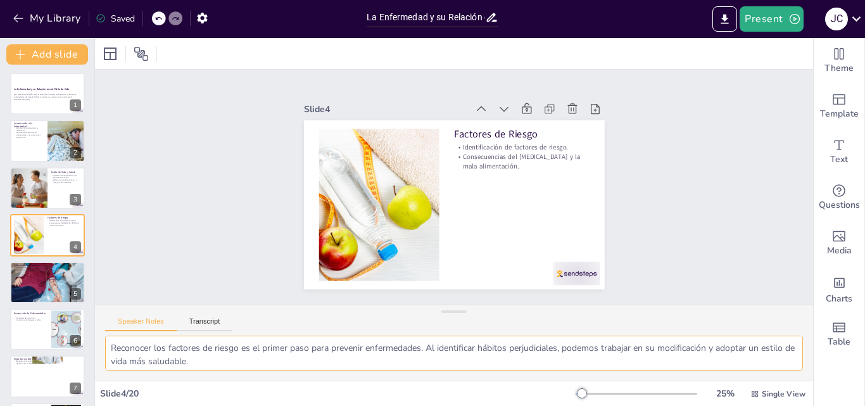
scroll to position [30, 0]
drag, startPoint x: 113, startPoint y: 343, endPoint x: 352, endPoint y: 359, distance: 239.3
click at [361, 361] on textarea "Reconocer los factores de riesgo es el primer paso para prevenir enfermedades. …" at bounding box center [454, 353] width 698 height 35
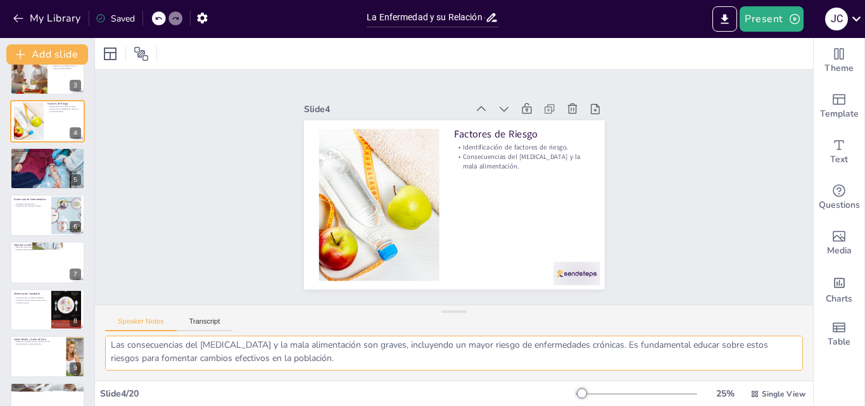
scroll to position [118, 0]
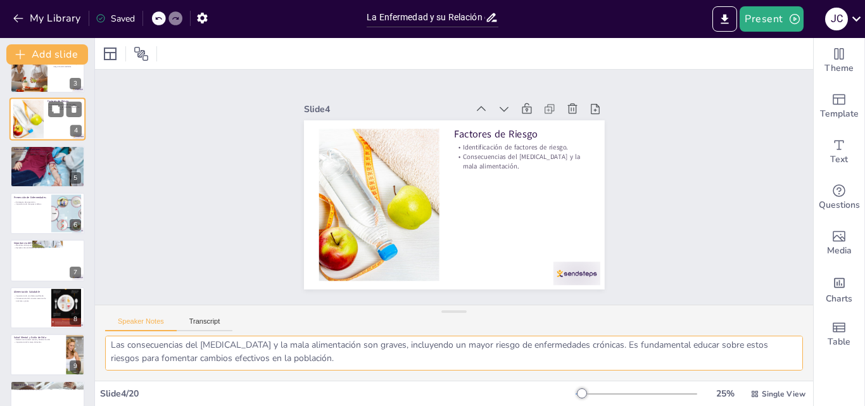
click at [17, 175] on div at bounding box center [47, 166] width 75 height 50
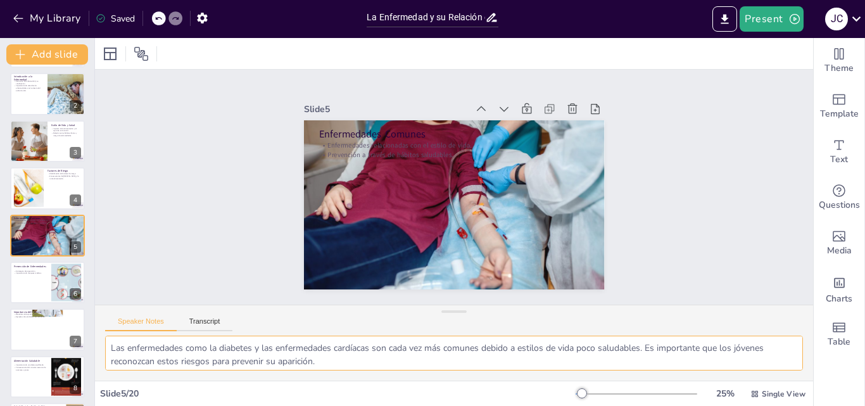
scroll to position [30, 0]
drag, startPoint x: 112, startPoint y: 345, endPoint x: 335, endPoint y: 366, distance: 224.1
click at [335, 366] on textarea "Las enfermedades como la diabetes y las enfermedades cardíacas son cada vez más…" at bounding box center [454, 353] width 698 height 35
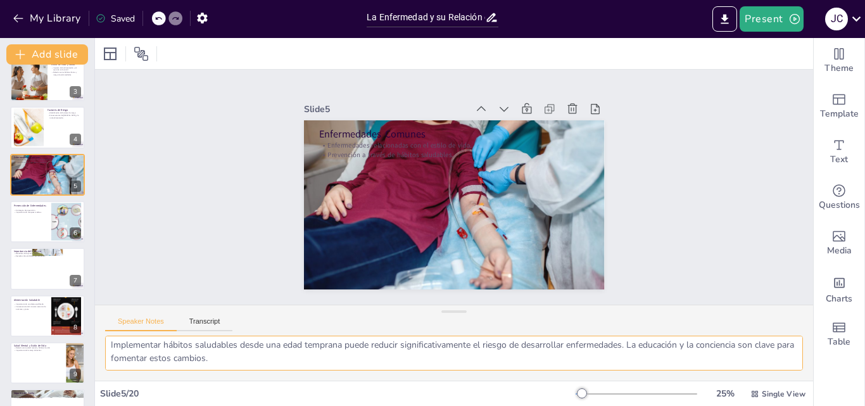
scroll to position [115, 0]
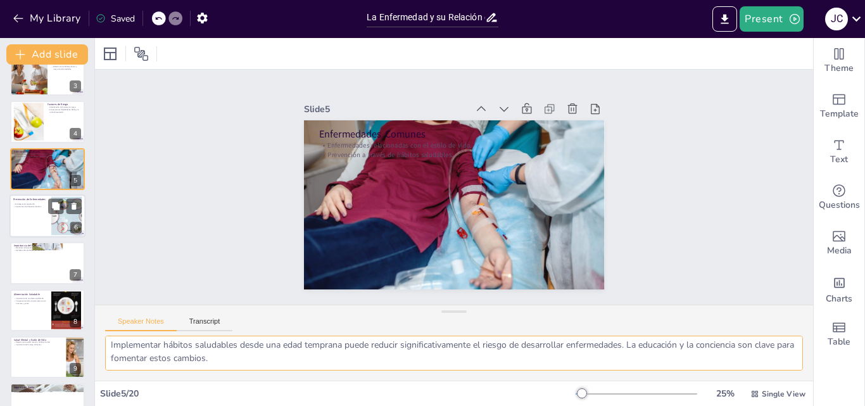
click at [30, 216] on div at bounding box center [48, 216] width 76 height 43
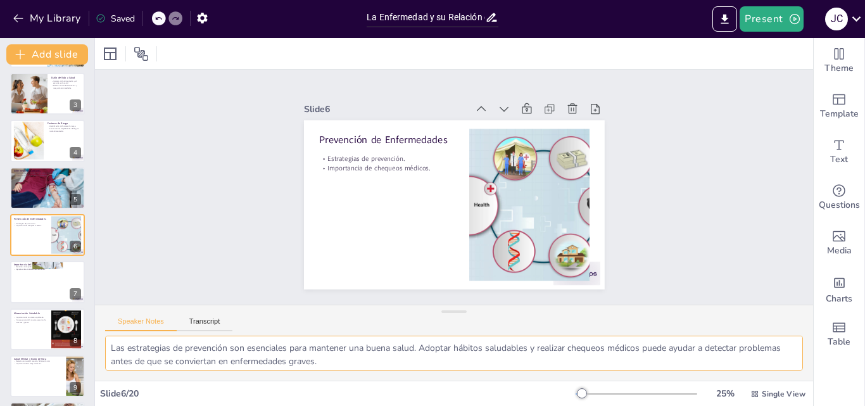
scroll to position [30, 0]
drag, startPoint x: 112, startPoint y: 346, endPoint x: 350, endPoint y: 357, distance: 238.5
click at [350, 357] on textarea "Las estrategias de prevención son esenciales para mantener una buena salud. Ado…" at bounding box center [454, 353] width 698 height 35
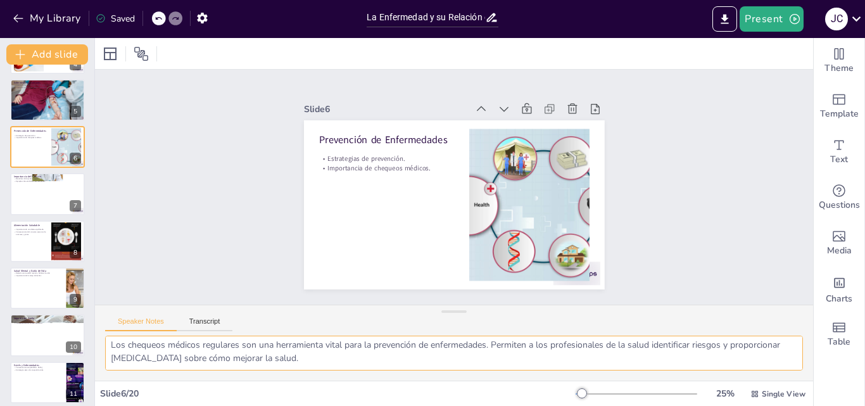
scroll to position [203, 0]
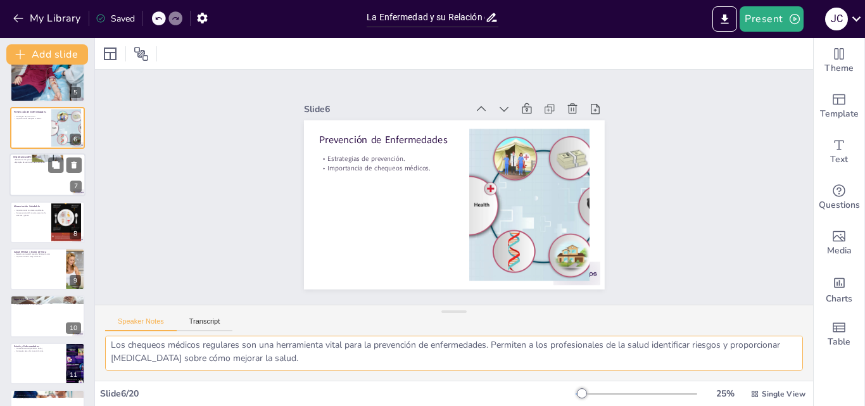
click at [20, 182] on div at bounding box center [48, 175] width 76 height 43
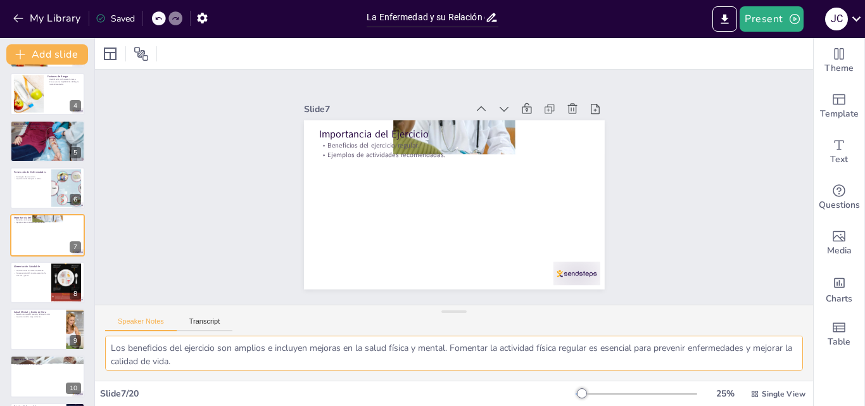
scroll to position [30, 0]
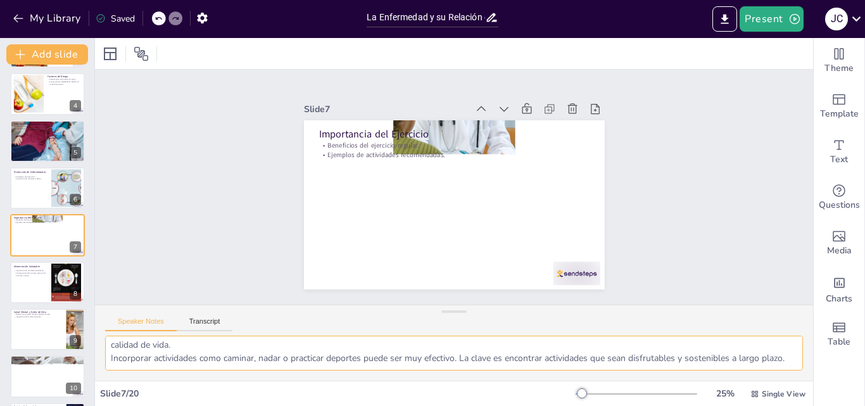
drag, startPoint x: 113, startPoint y: 347, endPoint x: 208, endPoint y: 365, distance: 96.7
click at [208, 365] on textarea "Los beneficios del ejercicio son amplios e incluyen mejoras en la salud física …" at bounding box center [454, 353] width 698 height 35
click at [27, 289] on div at bounding box center [48, 282] width 76 height 43
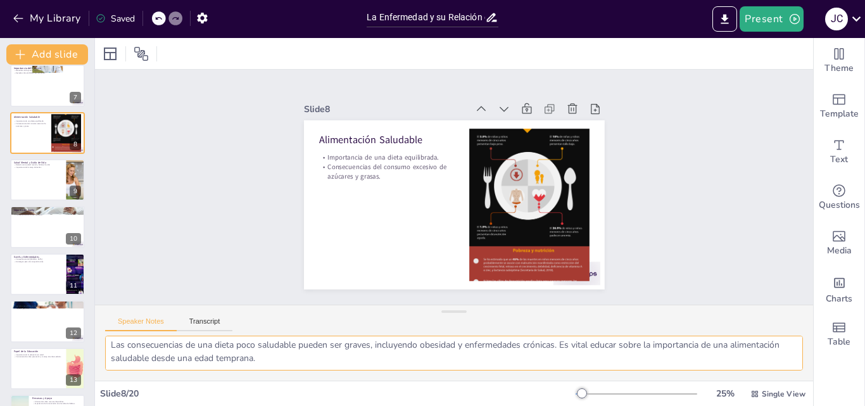
drag, startPoint x: 108, startPoint y: 350, endPoint x: 342, endPoint y: 368, distance: 234.5
click at [342, 368] on textarea "La dieta juega un papel crucial en la salud. Una alimentación equilibrada no so…" at bounding box center [454, 353] width 698 height 35
click at [32, 190] on div at bounding box center [47, 180] width 75 height 42
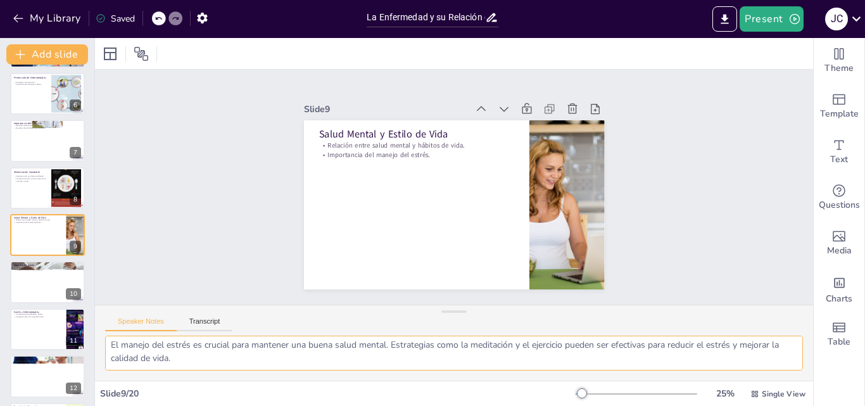
drag, startPoint x: 110, startPoint y: 347, endPoint x: 264, endPoint y: 364, distance: 154.9
click at [264, 364] on textarea "La salud mental es un componente esencial del bienestar general. Los hábitos de…" at bounding box center [454, 353] width 698 height 35
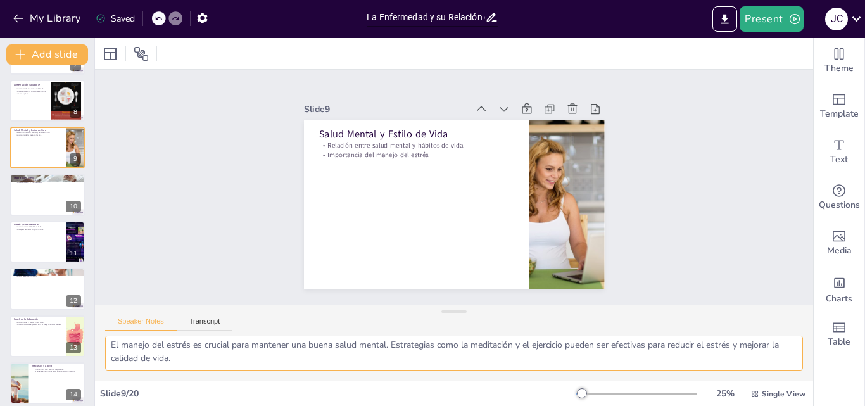
scroll to position [333, 0]
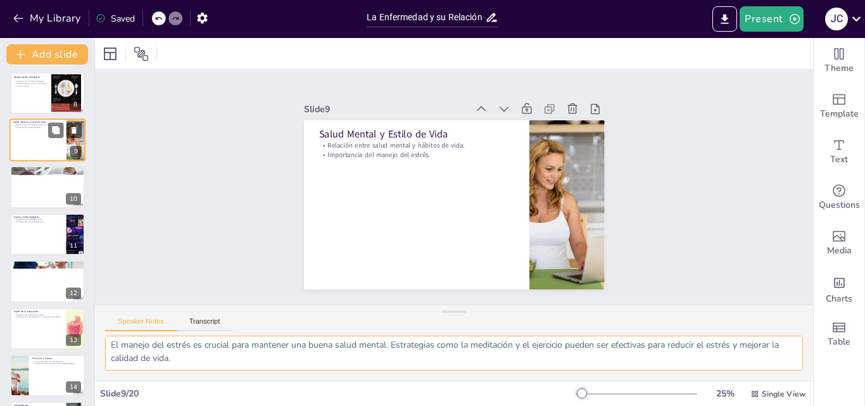
click at [16, 200] on div at bounding box center [47, 187] width 75 height 42
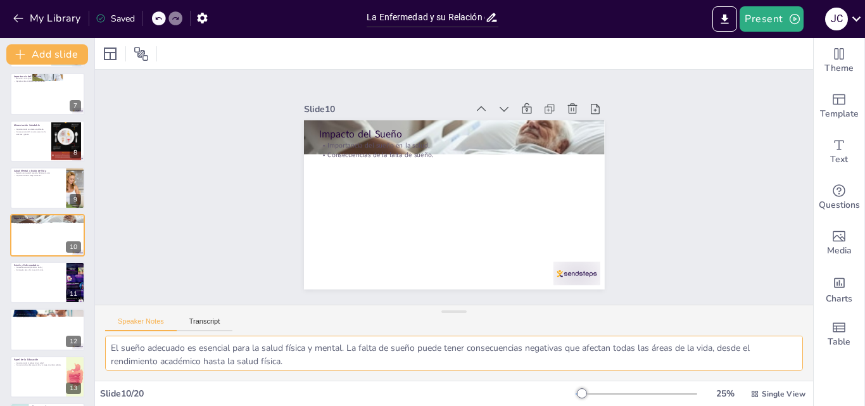
scroll to position [30, 0]
drag, startPoint x: 110, startPoint y: 347, endPoint x: 296, endPoint y: 367, distance: 186.7
click at [296, 367] on textarea "El sueño adecuado es esencial para la salud física y mental. La falta de sueño …" at bounding box center [454, 353] width 698 height 35
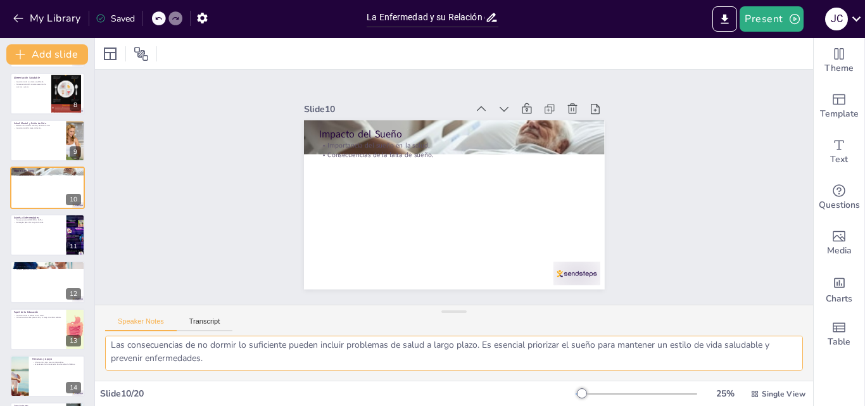
scroll to position [359, 0]
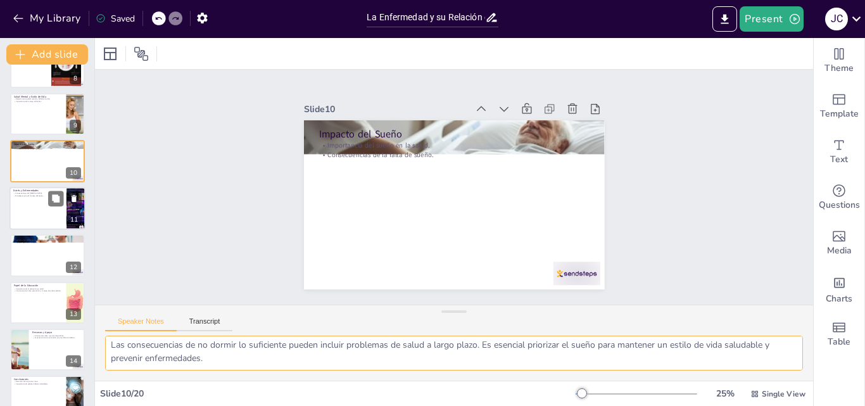
click at [24, 214] on div at bounding box center [48, 208] width 76 height 43
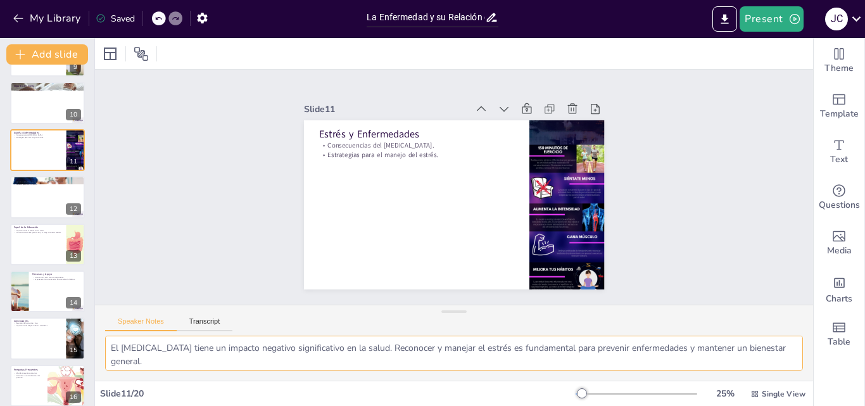
scroll to position [16, 0]
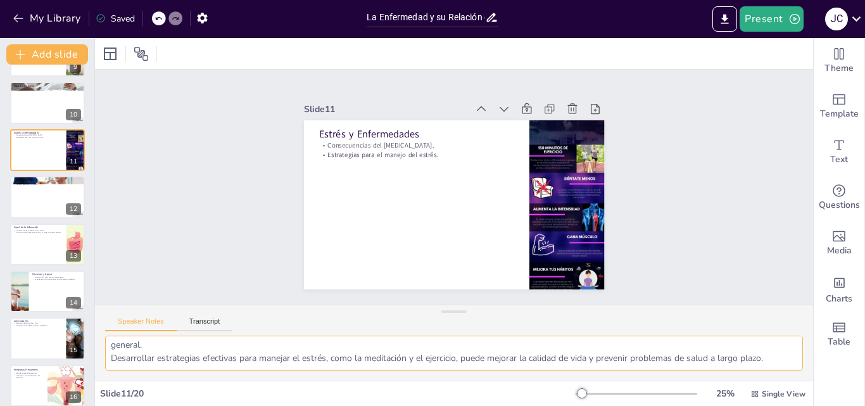
drag, startPoint x: 107, startPoint y: 346, endPoint x: 776, endPoint y: 366, distance: 669.4
click at [776, 366] on textarea "El estrés crónico tiene un impacto negativo significativo en la salud. Reconoce…" at bounding box center [454, 353] width 698 height 35
click at [25, 207] on div at bounding box center [48, 197] width 76 height 43
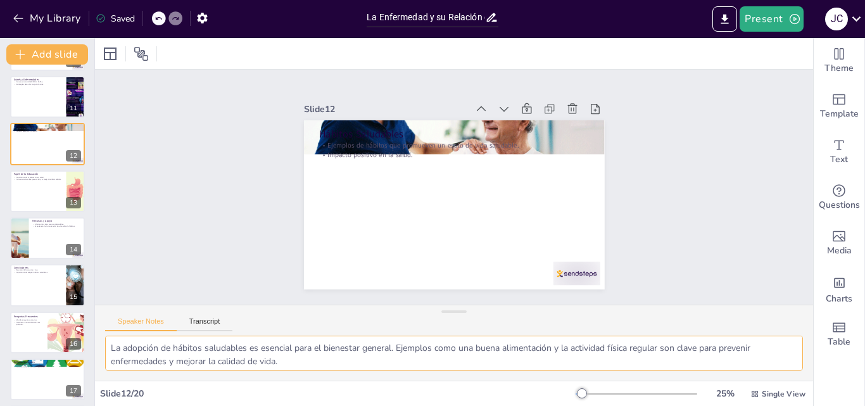
scroll to position [30, 0]
drag, startPoint x: 110, startPoint y: 348, endPoint x: 278, endPoint y: 361, distance: 168.4
click at [278, 361] on textarea "La adopción de hábitos saludables es esencial para el bienestar general. Ejempl…" at bounding box center [454, 353] width 698 height 35
click at [35, 198] on div at bounding box center [47, 191] width 75 height 42
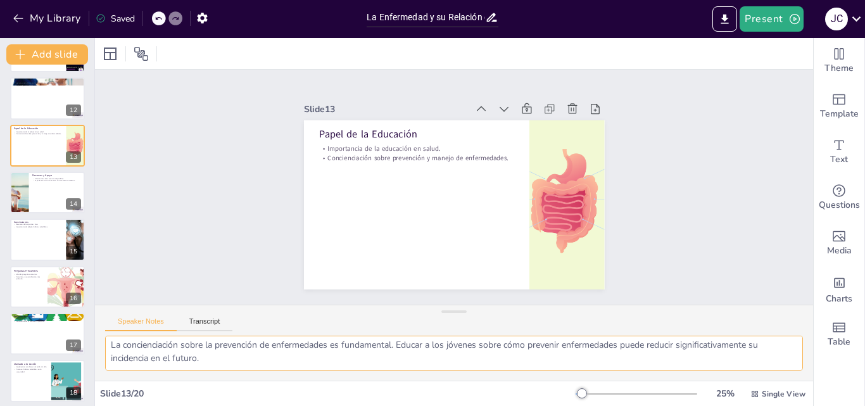
drag, startPoint x: 109, startPoint y: 347, endPoint x: 287, endPoint y: 369, distance: 179.3
click at [314, 370] on textarea "La educación en salud es vital para empoderar a los jóvenes a tomar decisiones …" at bounding box center [454, 353] width 698 height 35
click at [32, 200] on div at bounding box center [48, 192] width 76 height 43
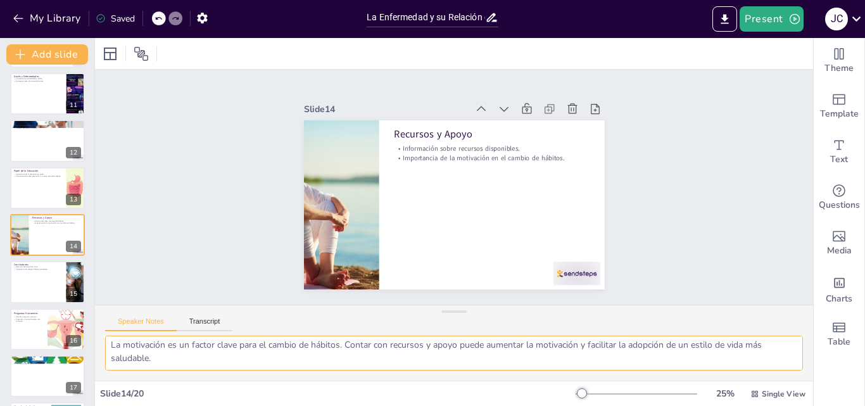
drag, startPoint x: 110, startPoint y: 347, endPoint x: 288, endPoint y: 364, distance: 178.9
click at [288, 364] on textarea "Conocer los recursos disponibles puede ser un gran apoyo en el camino hacia un …" at bounding box center [454, 353] width 698 height 35
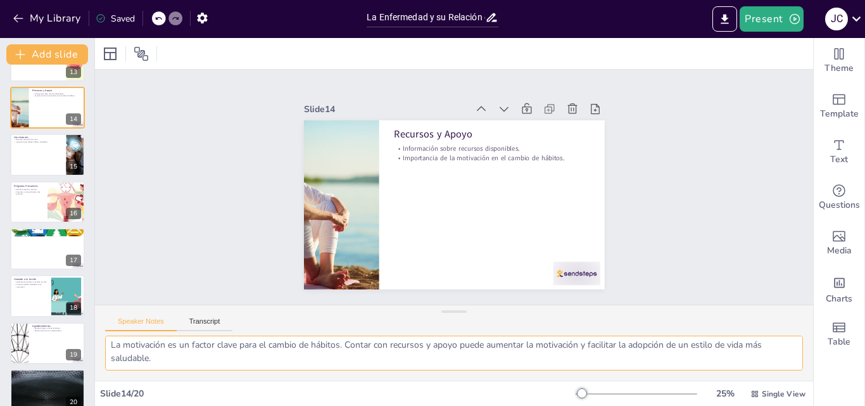
scroll to position [599, 0]
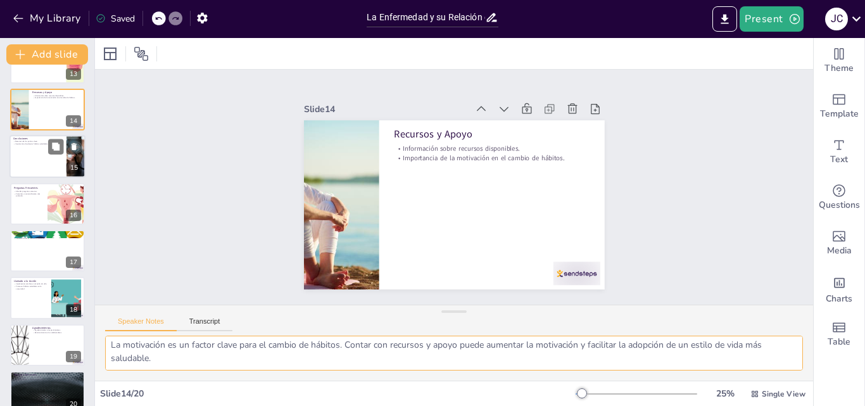
click at [20, 162] on div at bounding box center [48, 157] width 76 height 43
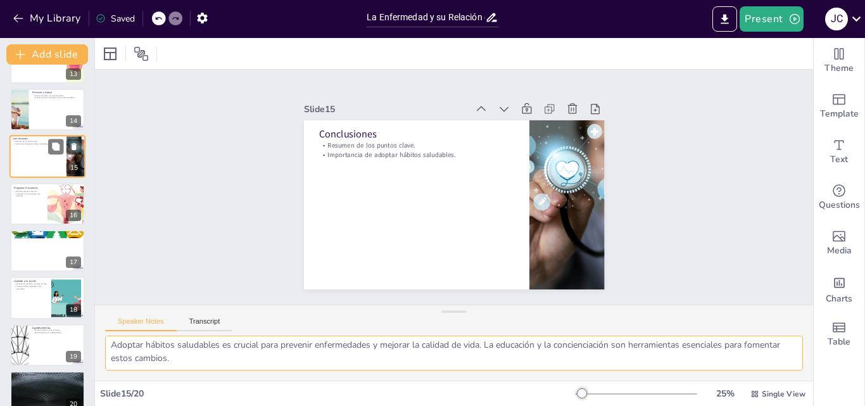
scroll to position [520, 0]
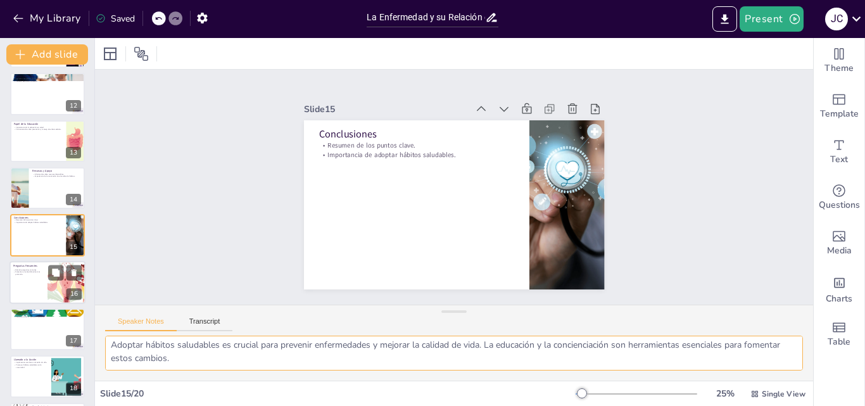
click at [20, 293] on div at bounding box center [48, 282] width 76 height 43
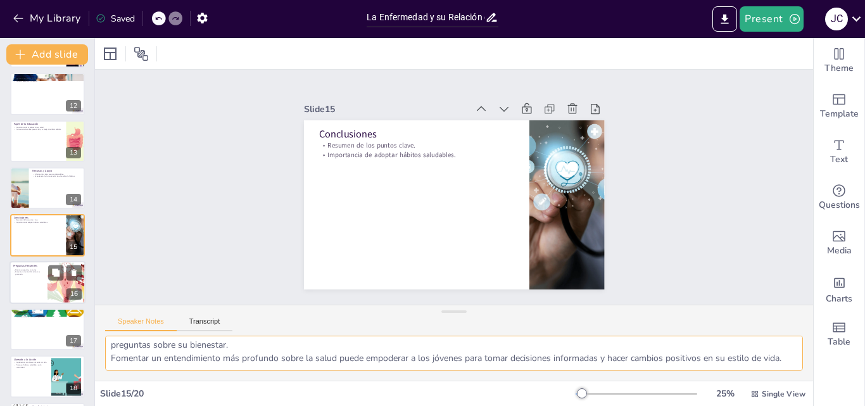
scroll to position [567, 0]
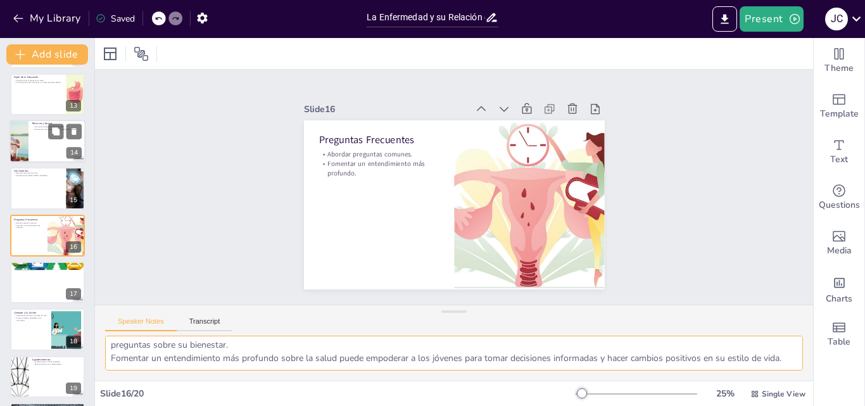
click at [23, 200] on div at bounding box center [47, 188] width 75 height 42
type textarea "Un resumen efectivo de los puntos clave puede ayudar a consolidar la informació…"
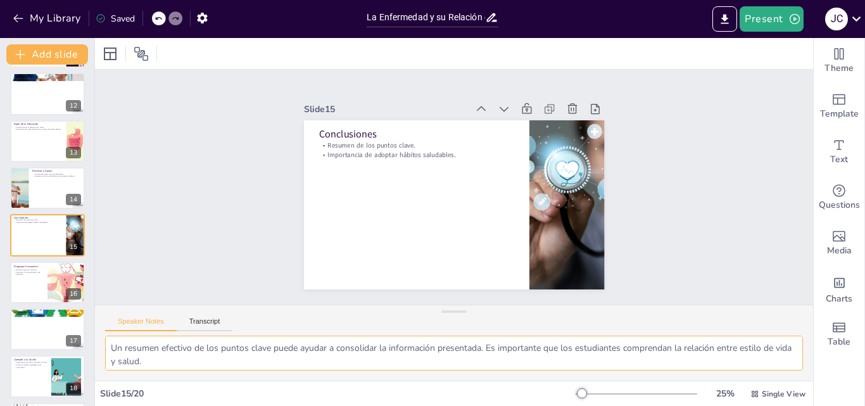
scroll to position [30, 0]
drag, startPoint x: 113, startPoint y: 348, endPoint x: 214, endPoint y: 365, distance: 102.1
click at [214, 365] on textarea "Un resumen efectivo de los puntos clave puede ayudar a consolidar la informació…" at bounding box center [454, 353] width 698 height 35
